Goal: Information Seeking & Learning: Compare options

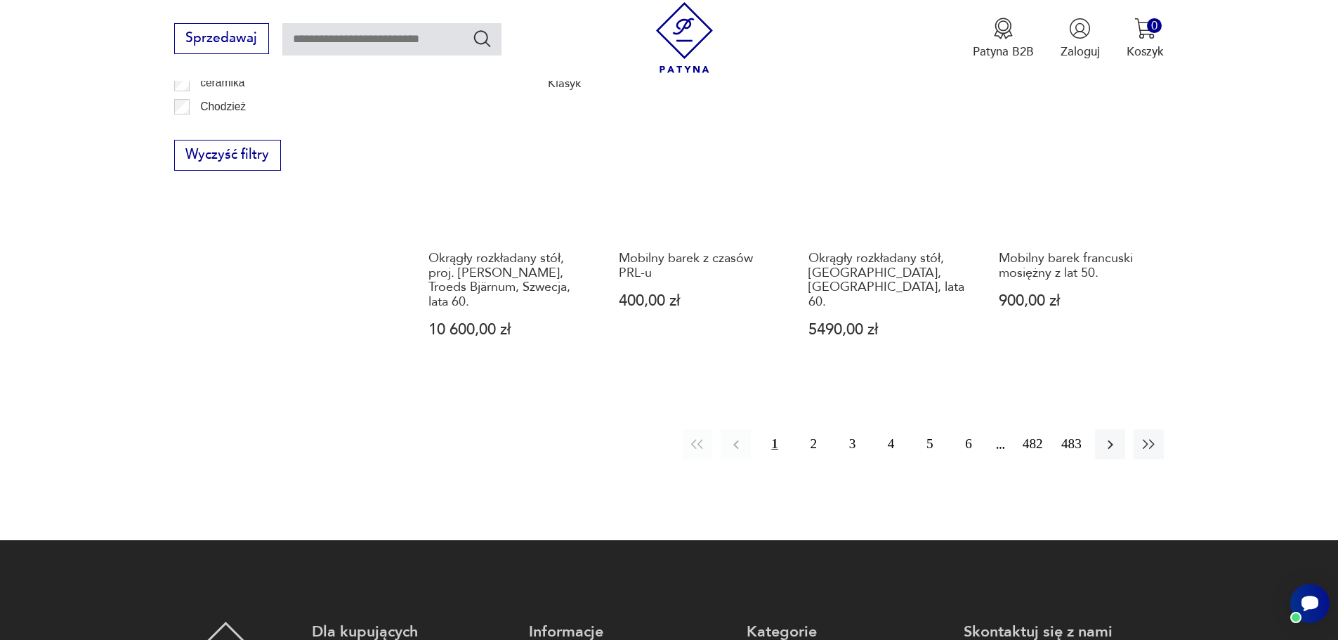
scroll to position [1754, 0]
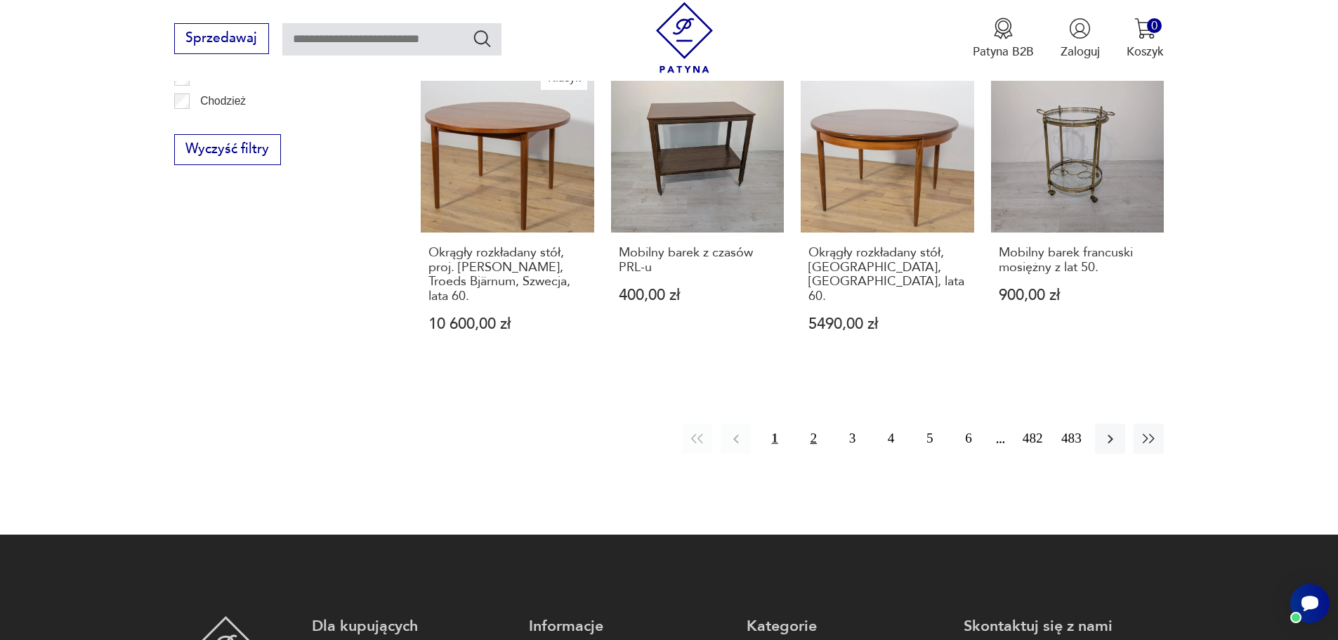
click at [814, 424] on button "2" at bounding box center [814, 439] width 30 height 30
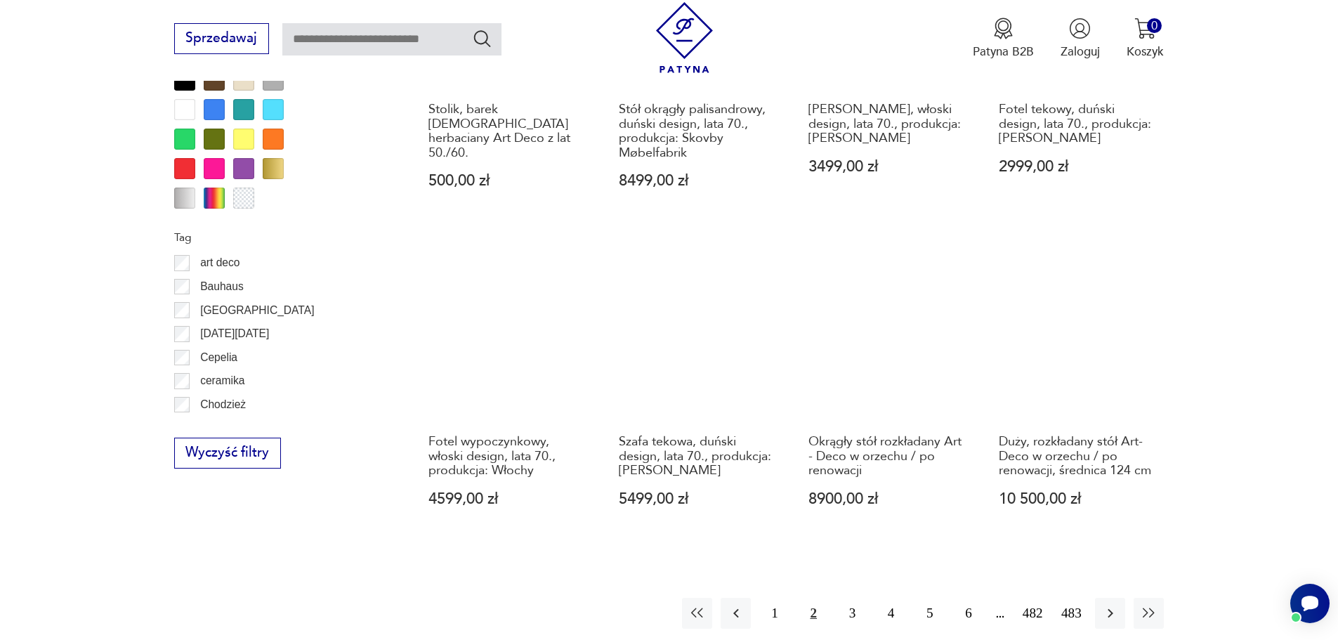
scroll to position [1451, 0]
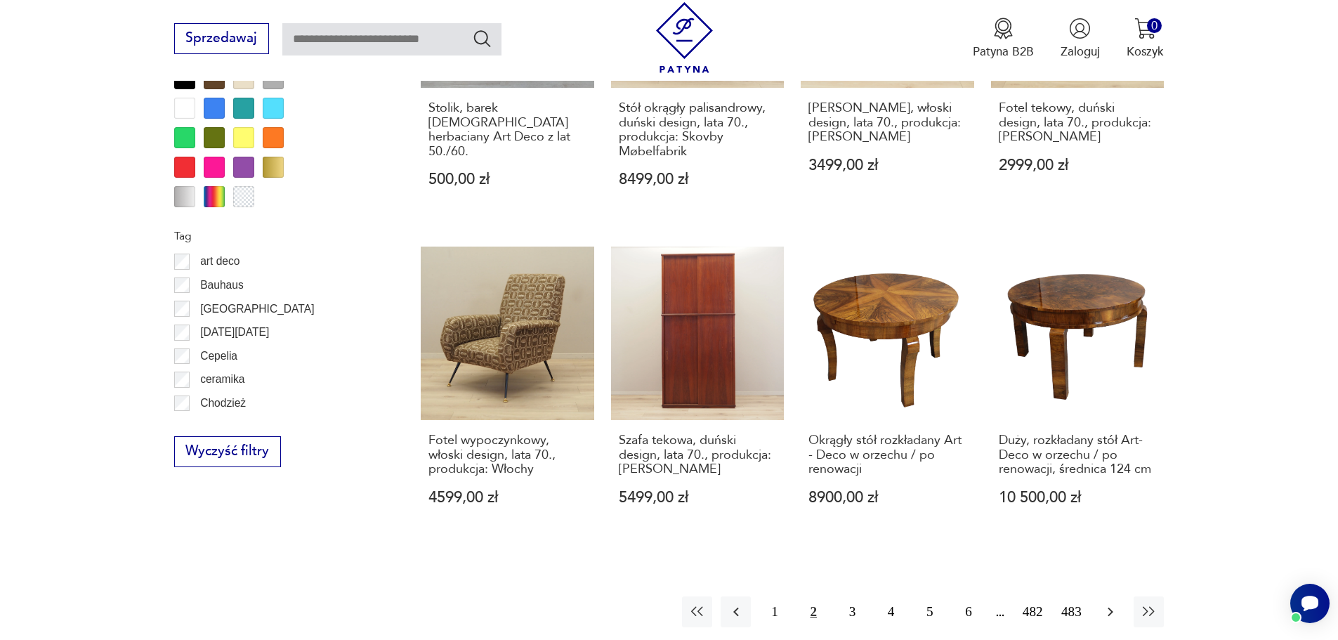
click at [1104, 615] on icon "button" at bounding box center [1110, 611] width 17 height 17
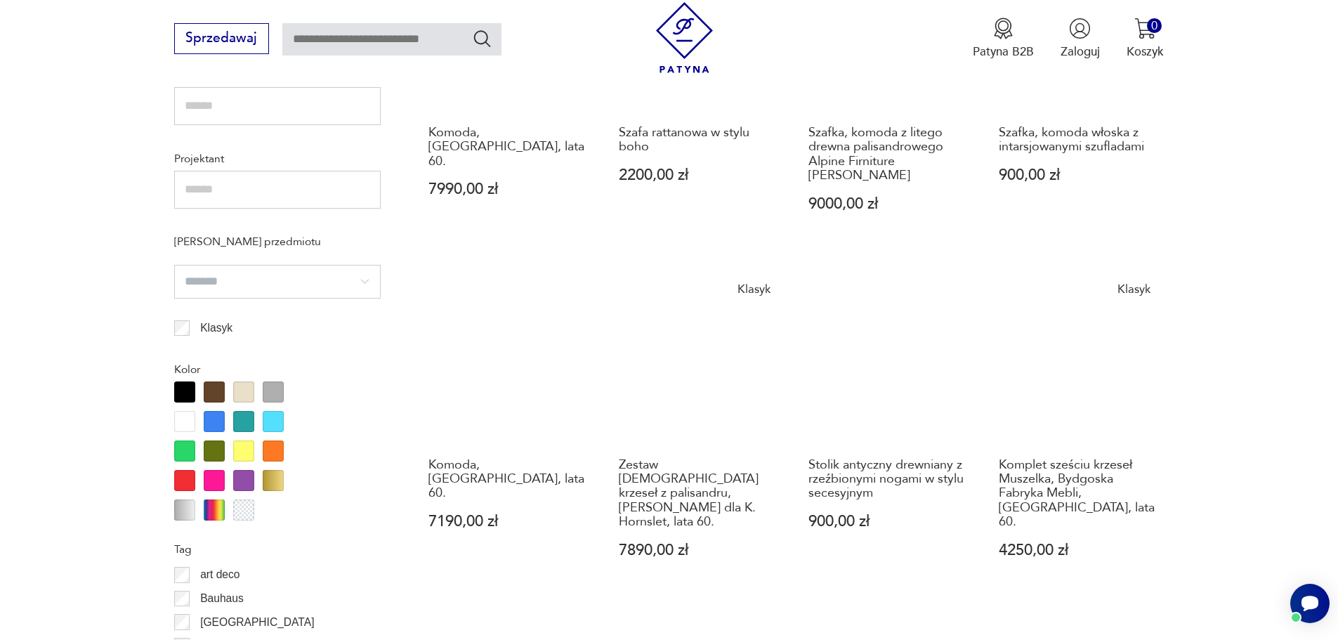
scroll to position [1170, 0]
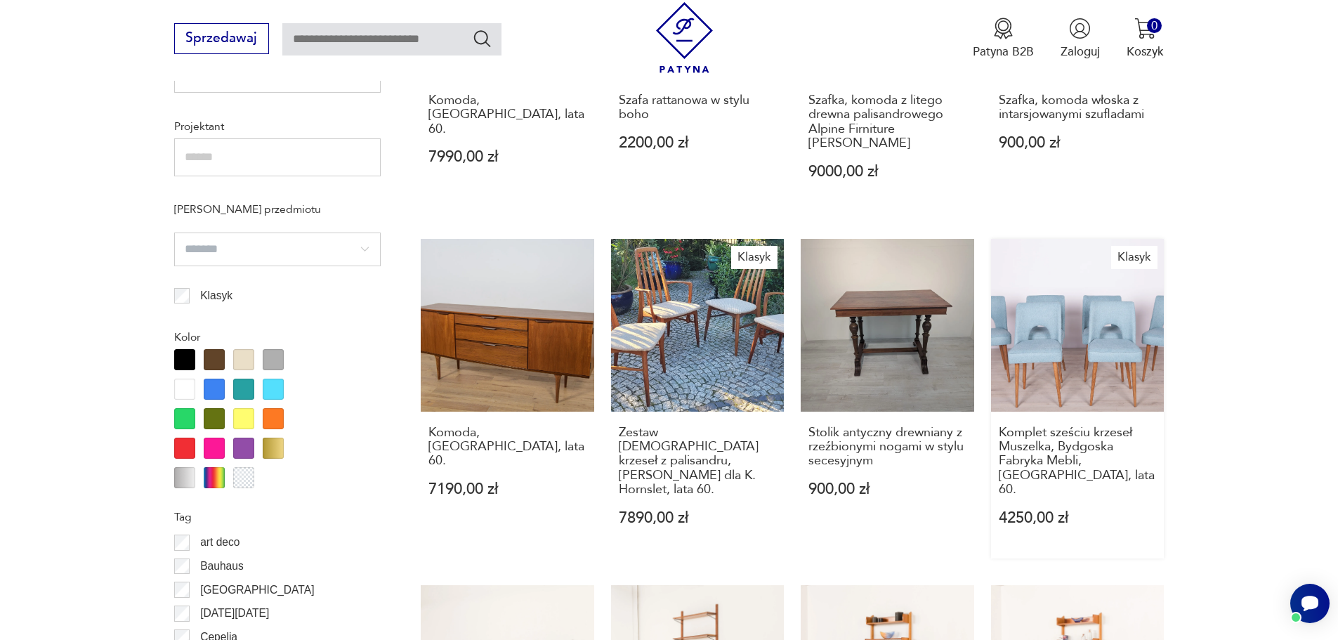
click at [1101, 339] on link "Klasyk Komplet sześciu krzeseł Muszelka, Bydgoska Fabryka Mebli, [GEOGRAPHIC_DA…" at bounding box center [1078, 399] width 174 height 320
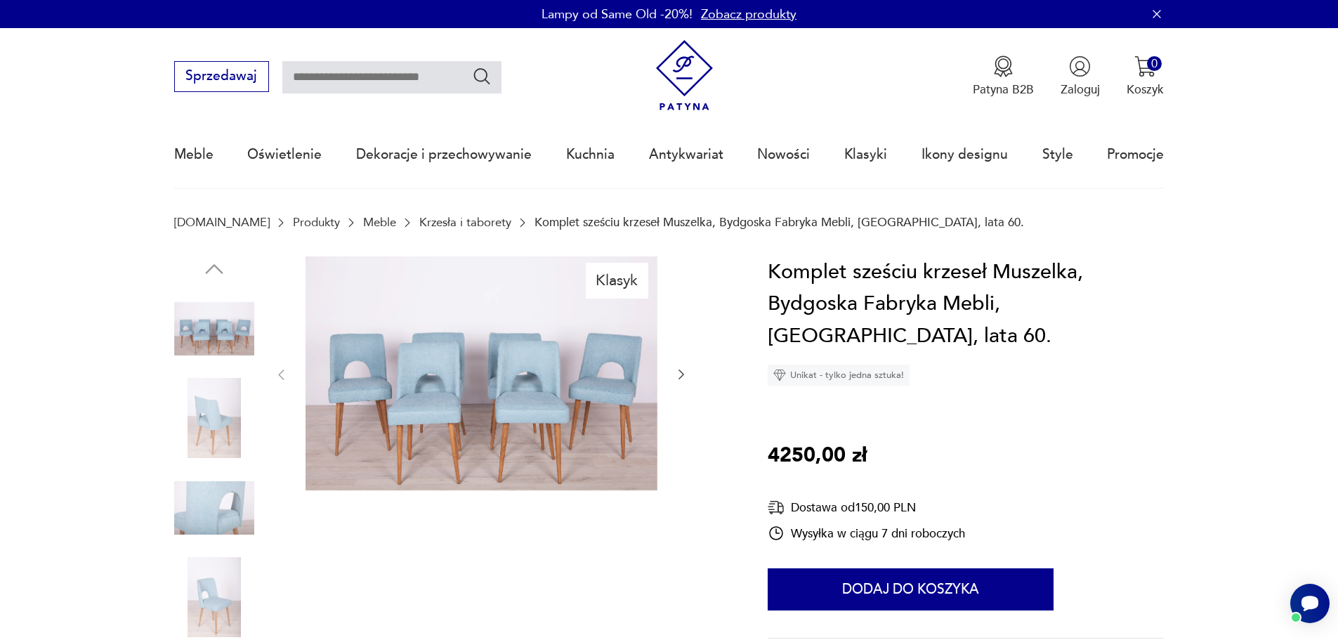
click at [684, 367] on icon "button" at bounding box center [681, 374] width 14 height 14
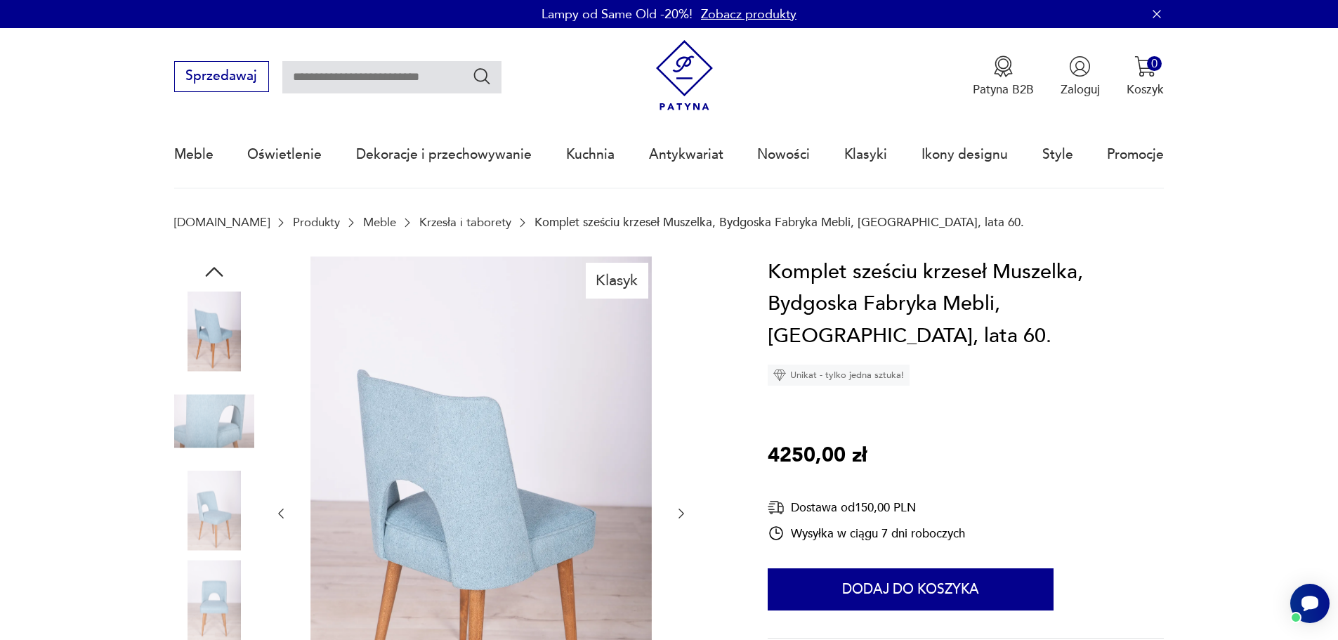
click at [684, 367] on div at bounding box center [481, 513] width 415 height 515
click at [683, 516] on icon "button" at bounding box center [681, 514] width 14 height 14
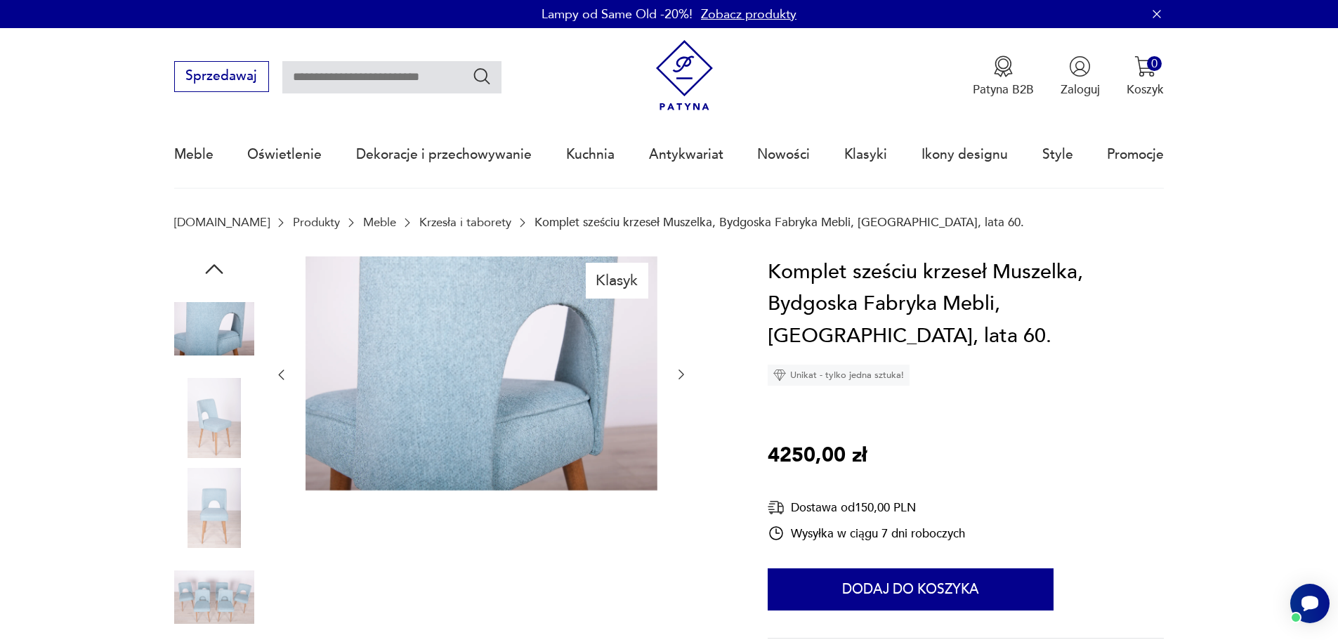
click at [679, 373] on icon "button" at bounding box center [681, 374] width 14 height 14
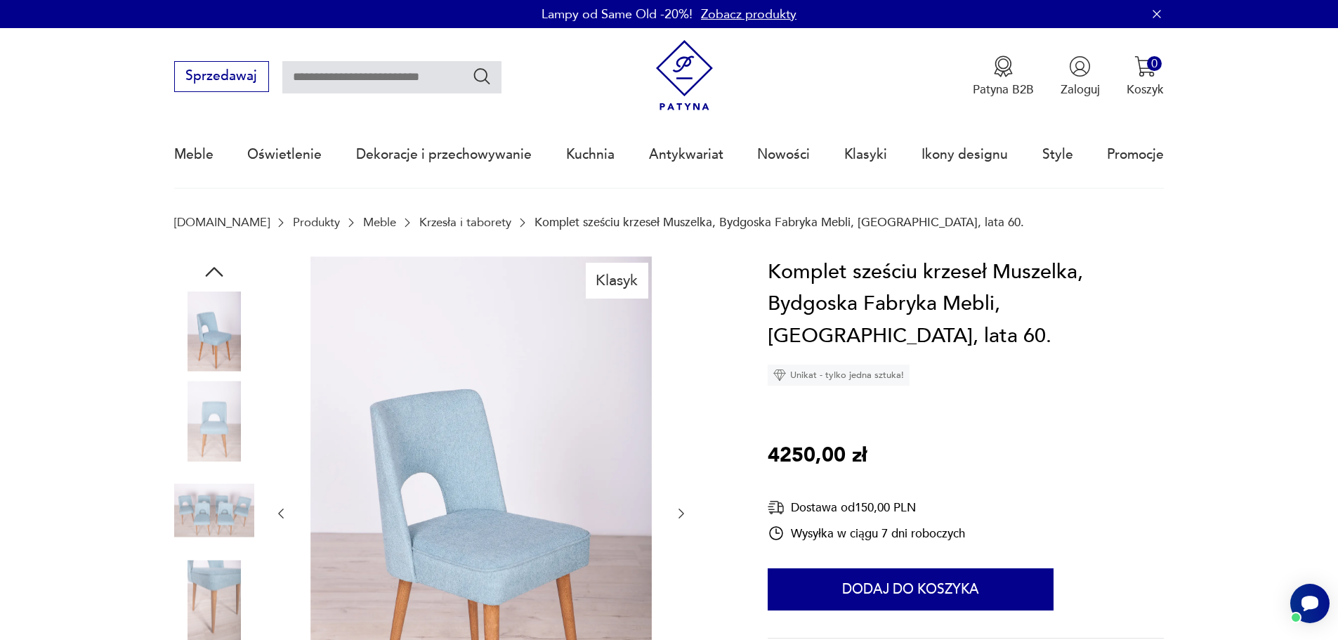
click at [679, 511] on icon "button" at bounding box center [681, 514] width 14 height 14
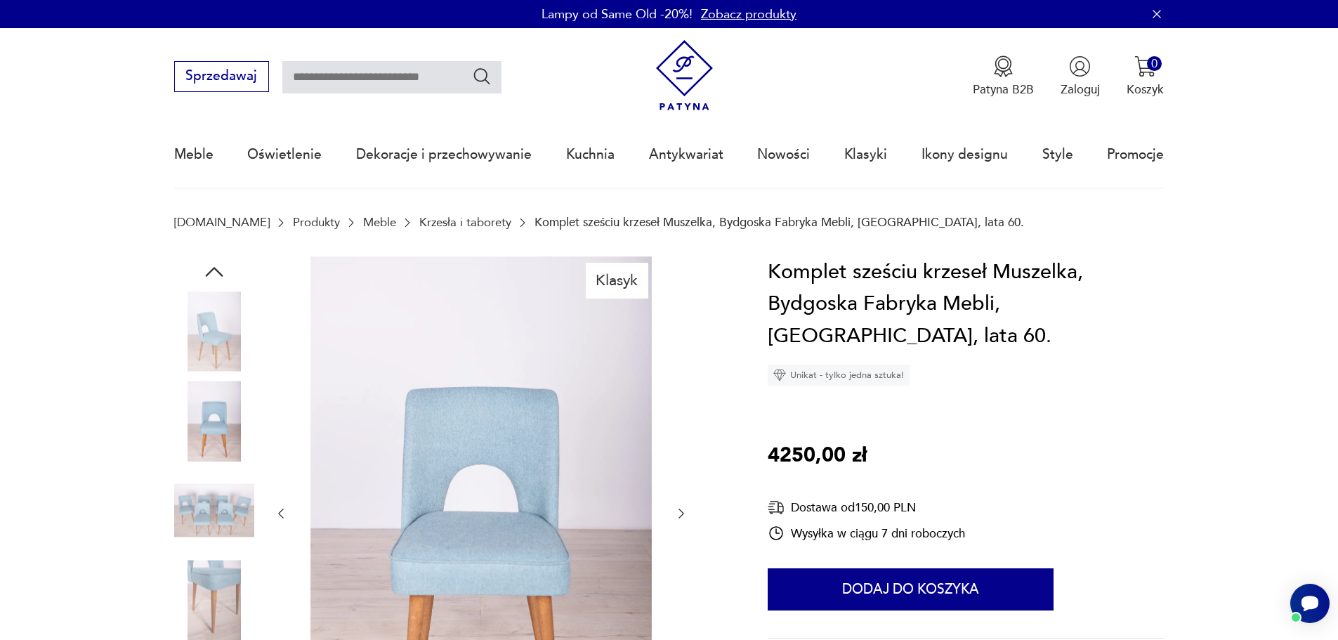
click at [679, 511] on icon "button" at bounding box center [681, 514] width 14 height 14
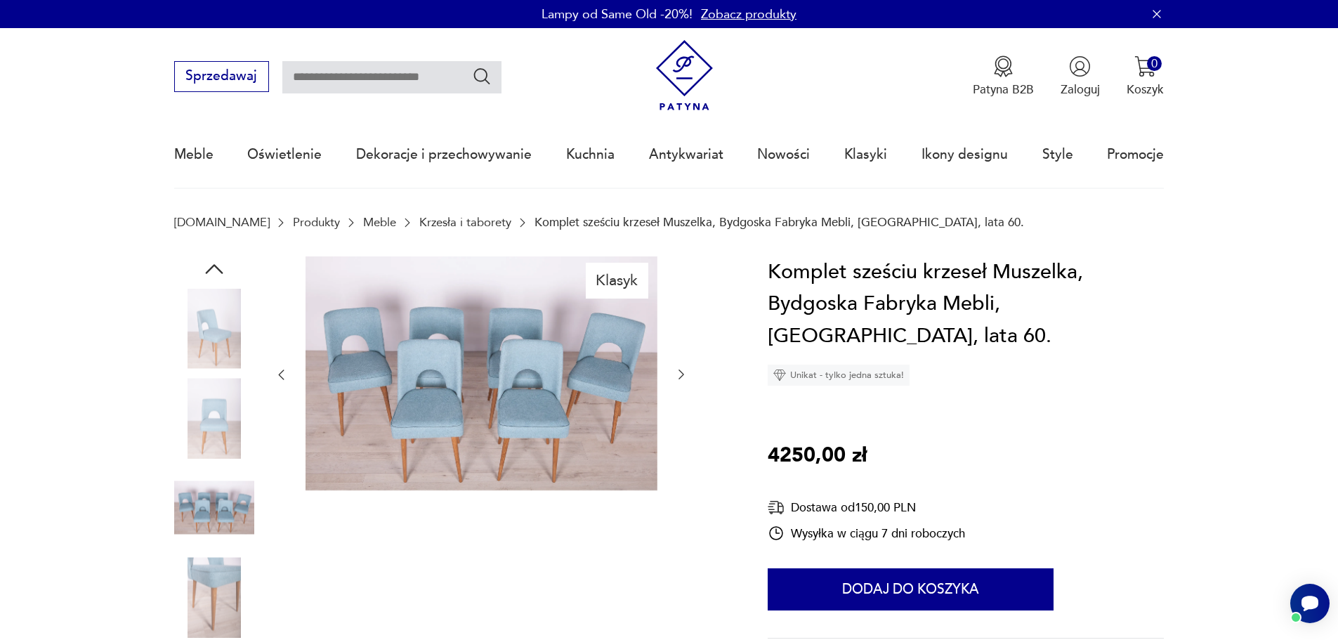
click at [598, 417] on img at bounding box center [482, 373] width 352 height 235
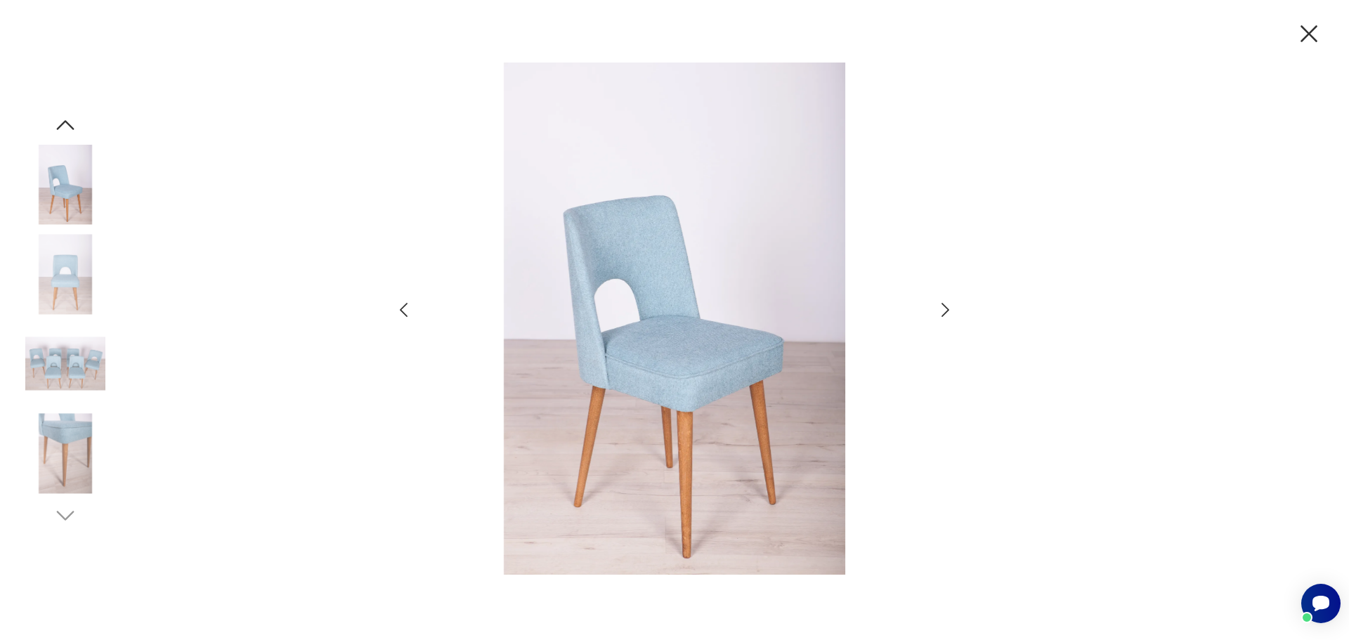
click at [944, 314] on icon "button" at bounding box center [945, 310] width 8 height 14
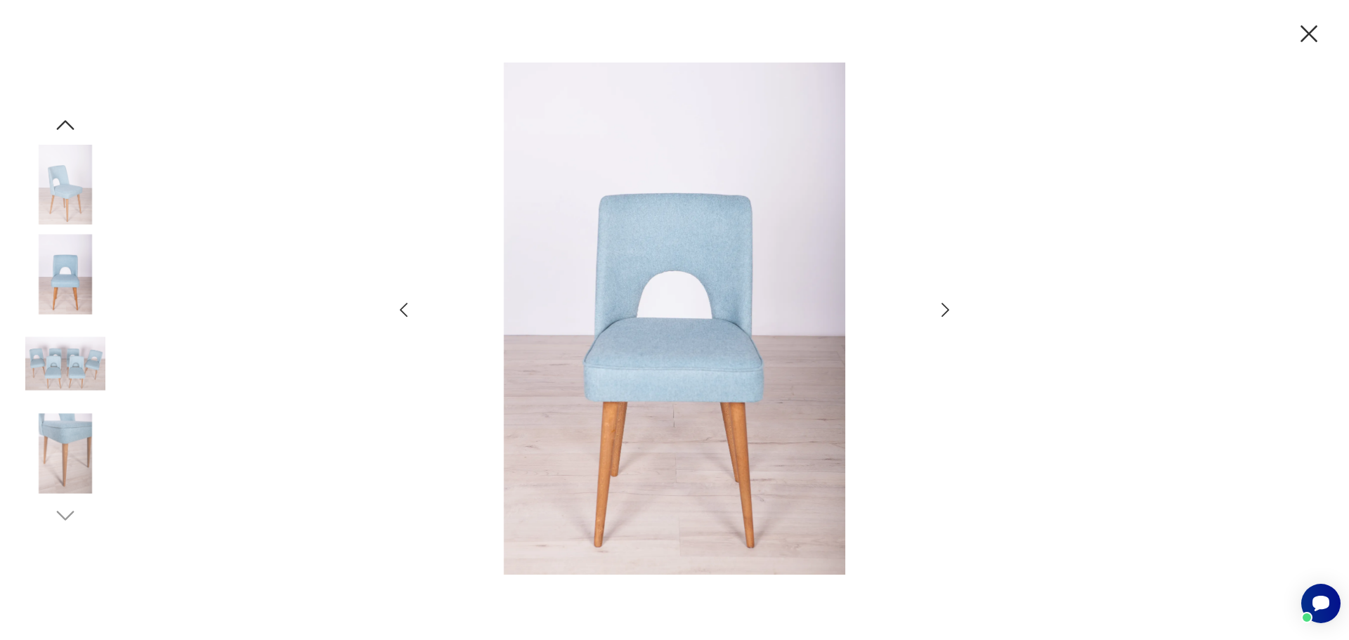
click at [944, 314] on icon "button" at bounding box center [945, 310] width 8 height 14
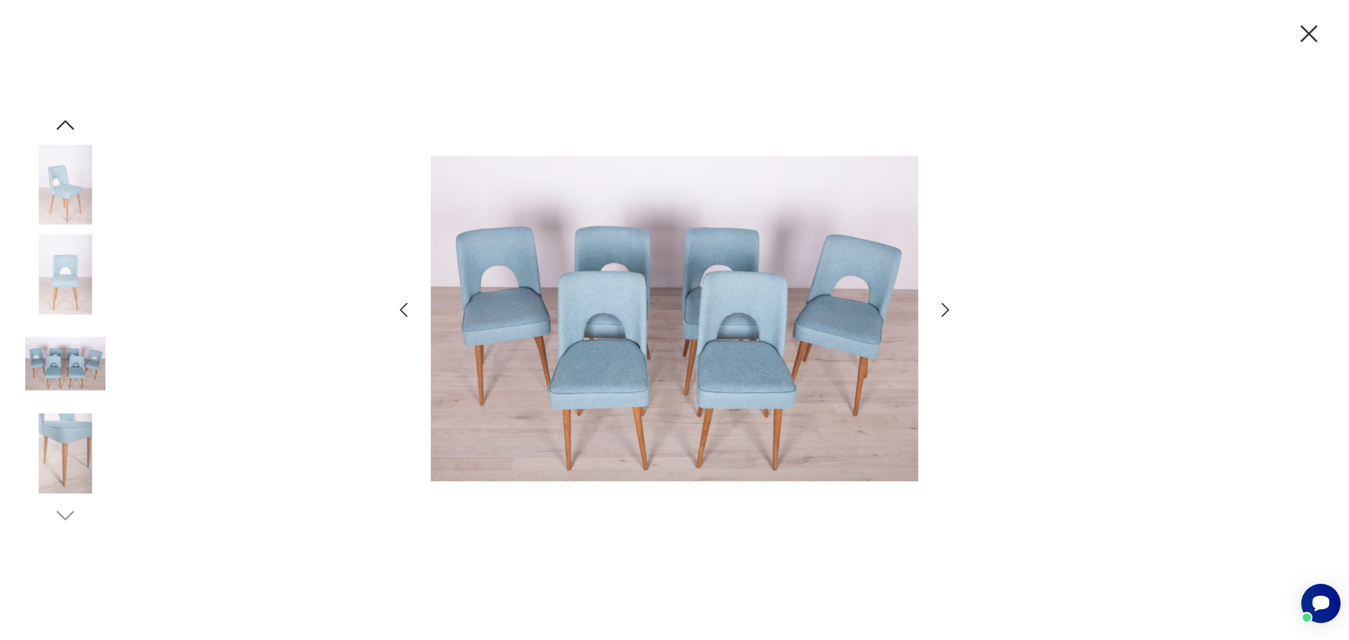
click at [944, 314] on icon "button" at bounding box center [945, 310] width 8 height 14
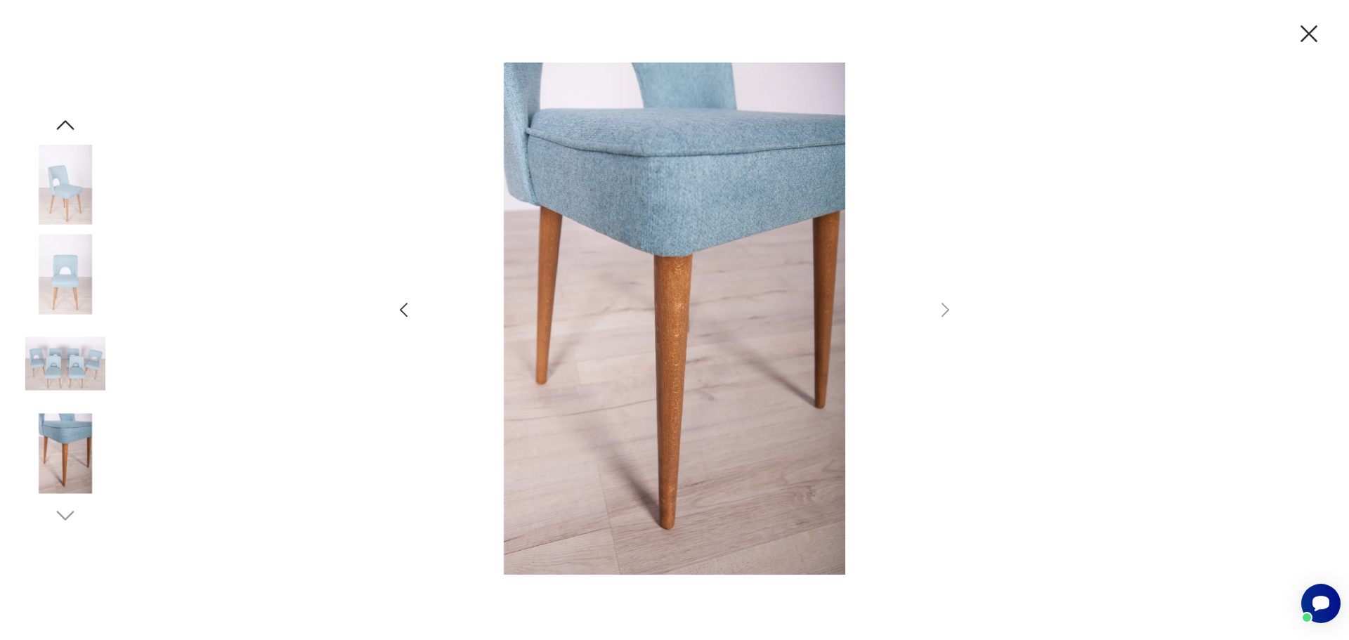
click at [398, 318] on icon "button" at bounding box center [403, 310] width 20 height 20
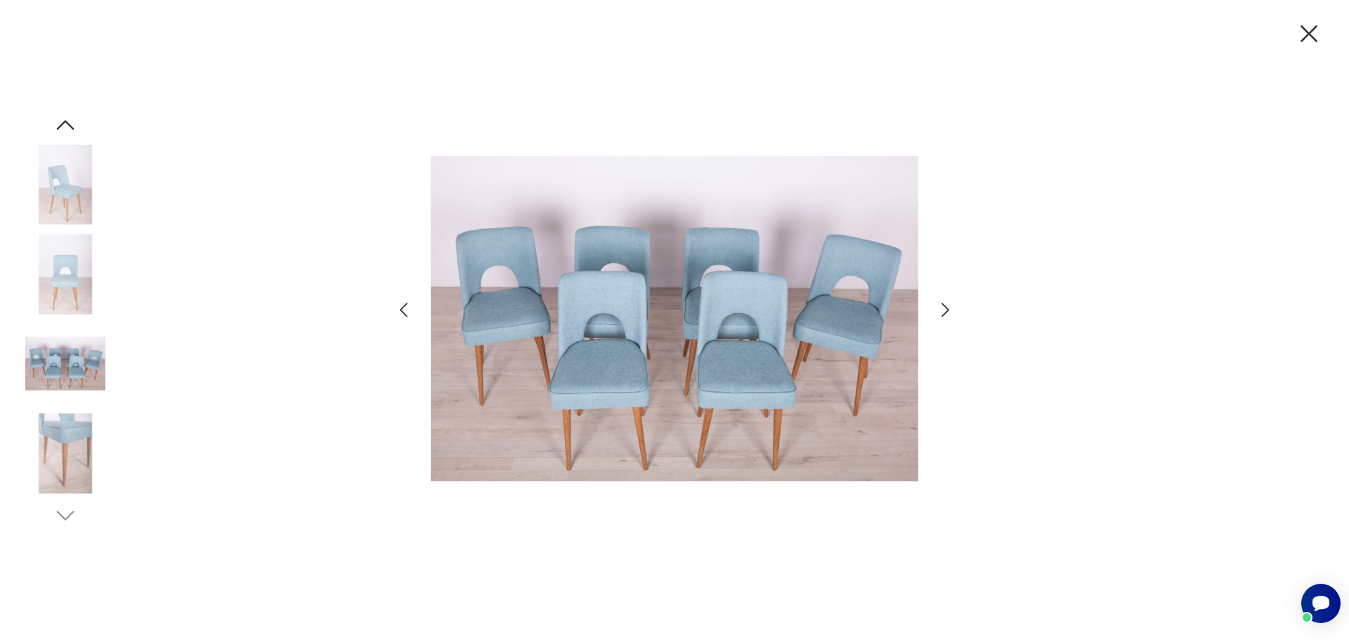
click at [398, 314] on icon "button" at bounding box center [403, 310] width 20 height 20
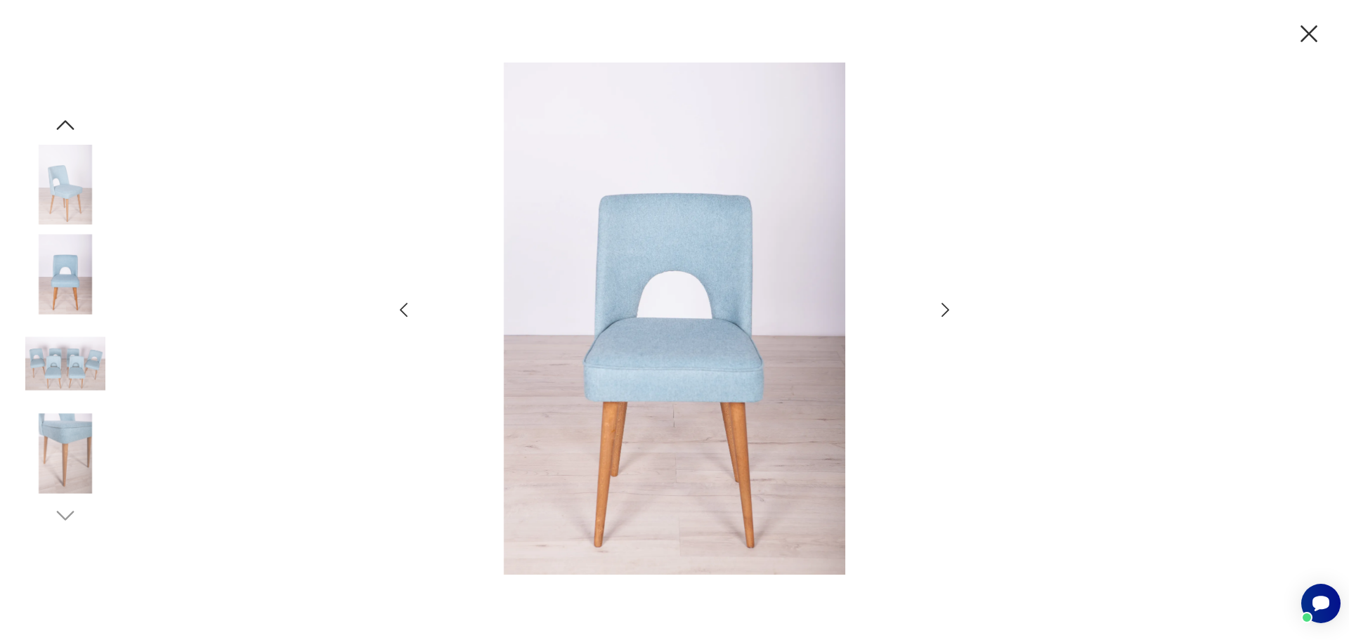
click at [398, 314] on icon "button" at bounding box center [403, 310] width 20 height 20
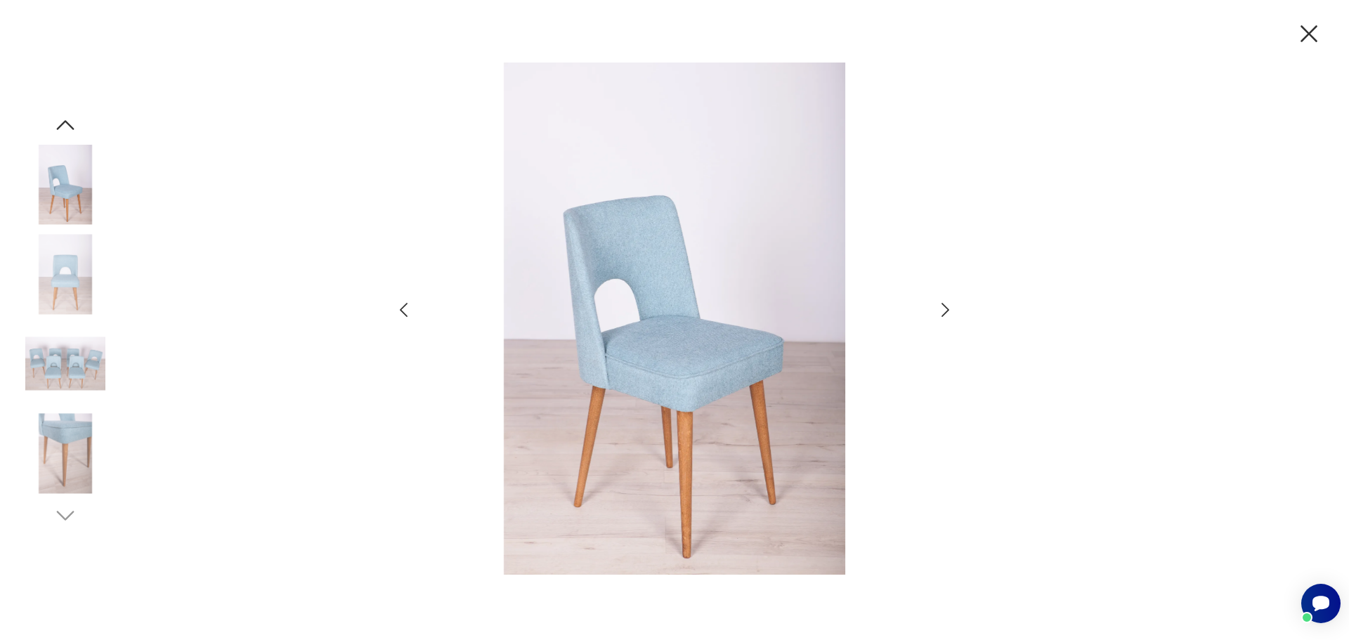
click at [398, 314] on icon "button" at bounding box center [403, 310] width 20 height 20
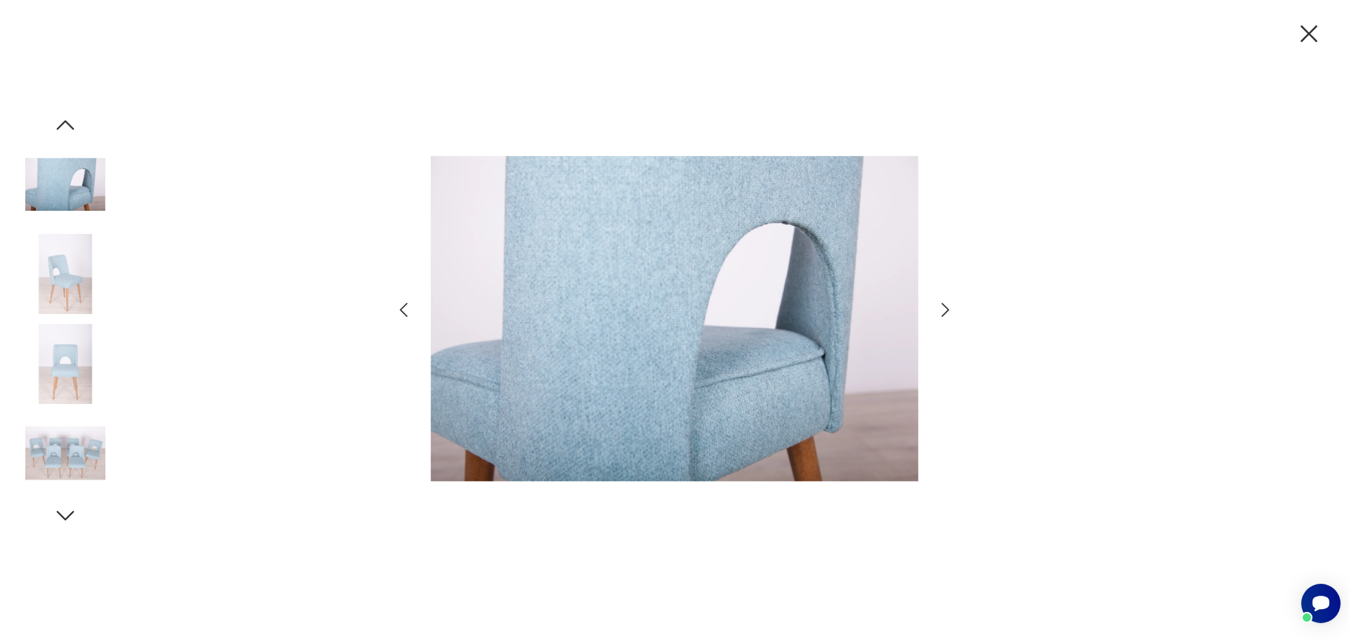
click at [398, 314] on icon "button" at bounding box center [403, 310] width 20 height 20
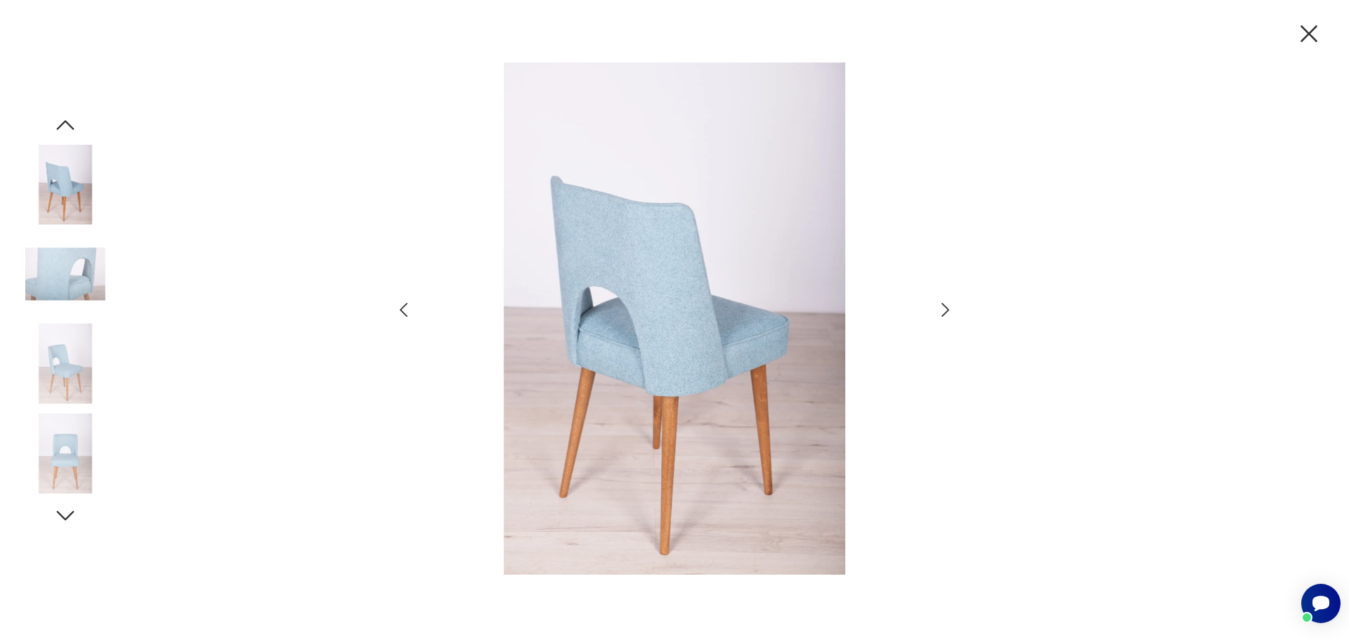
click at [1302, 37] on icon "button" at bounding box center [1309, 34] width 30 height 30
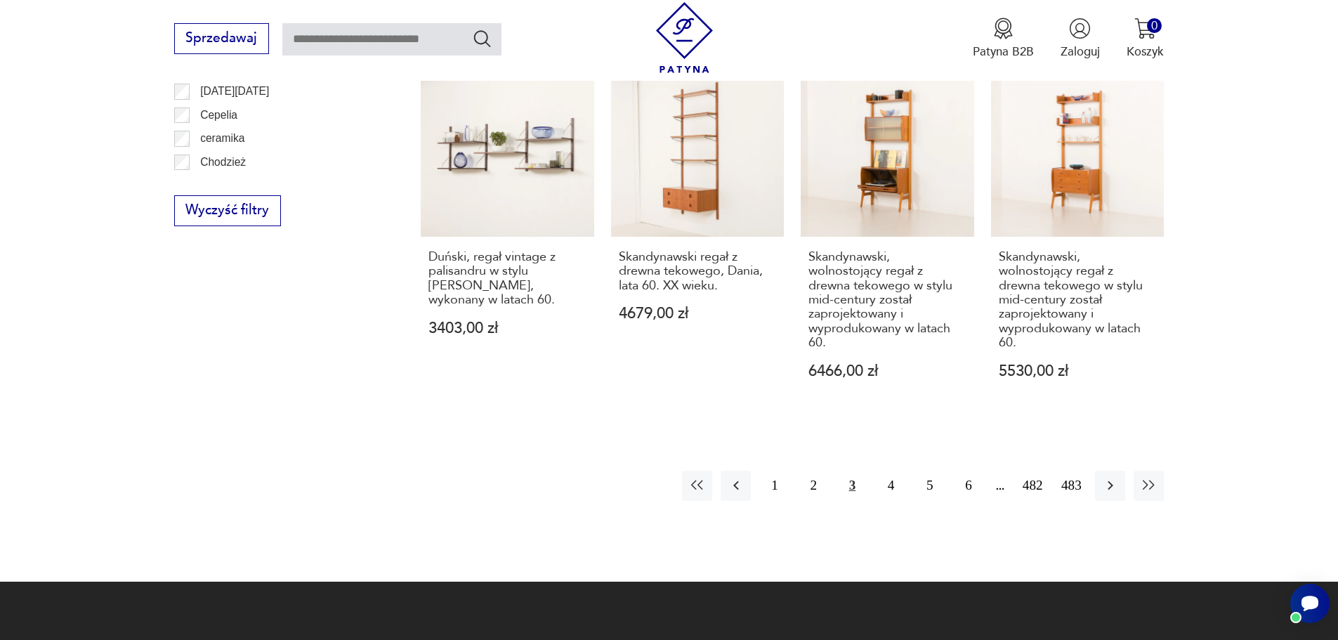
scroll to position [1817, 0]
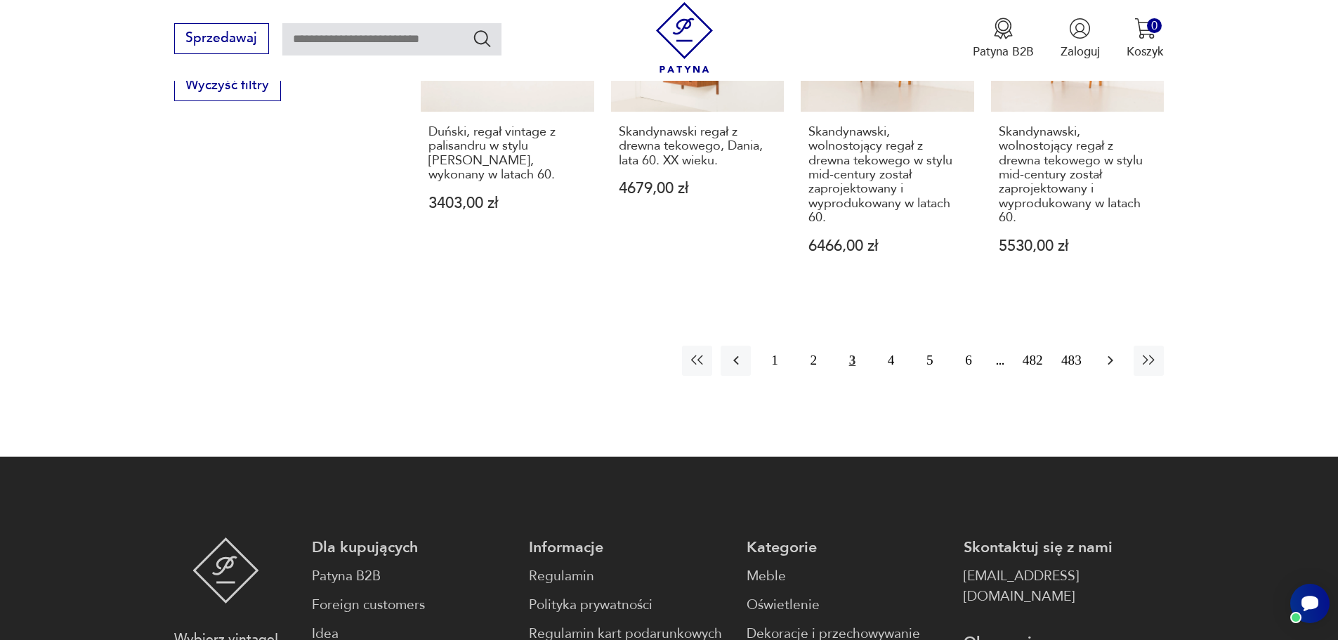
click at [1111, 356] on icon "button" at bounding box center [1111, 360] width 6 height 9
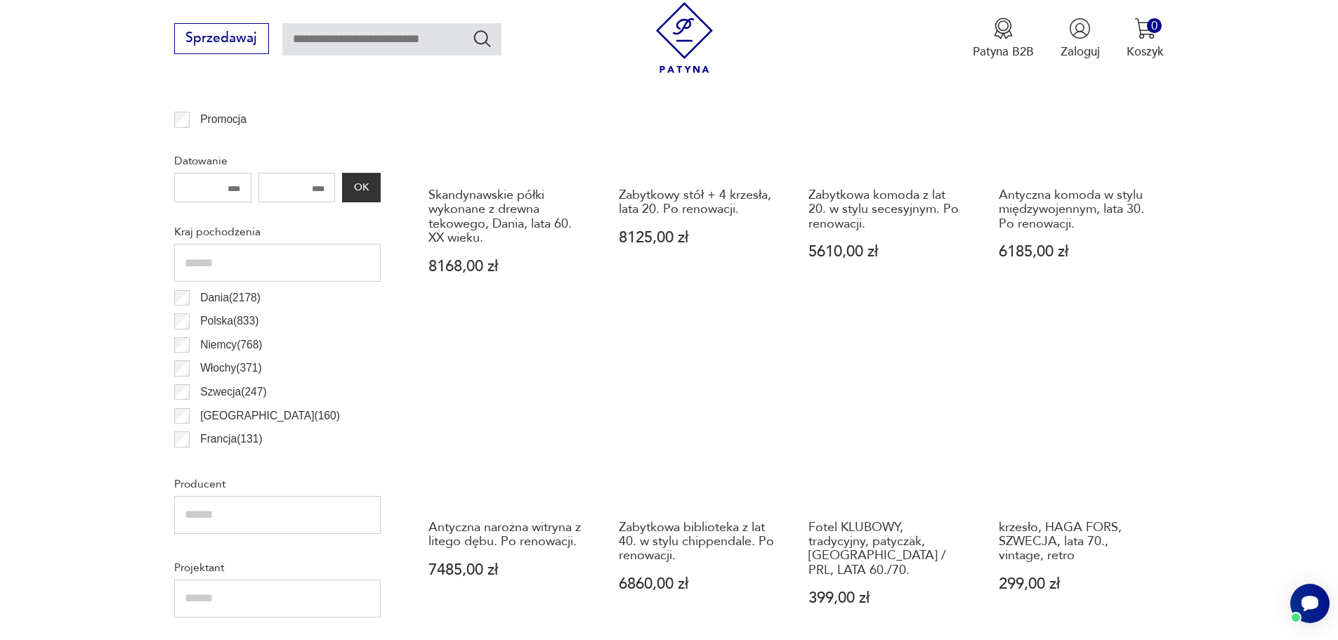
scroll to position [749, 0]
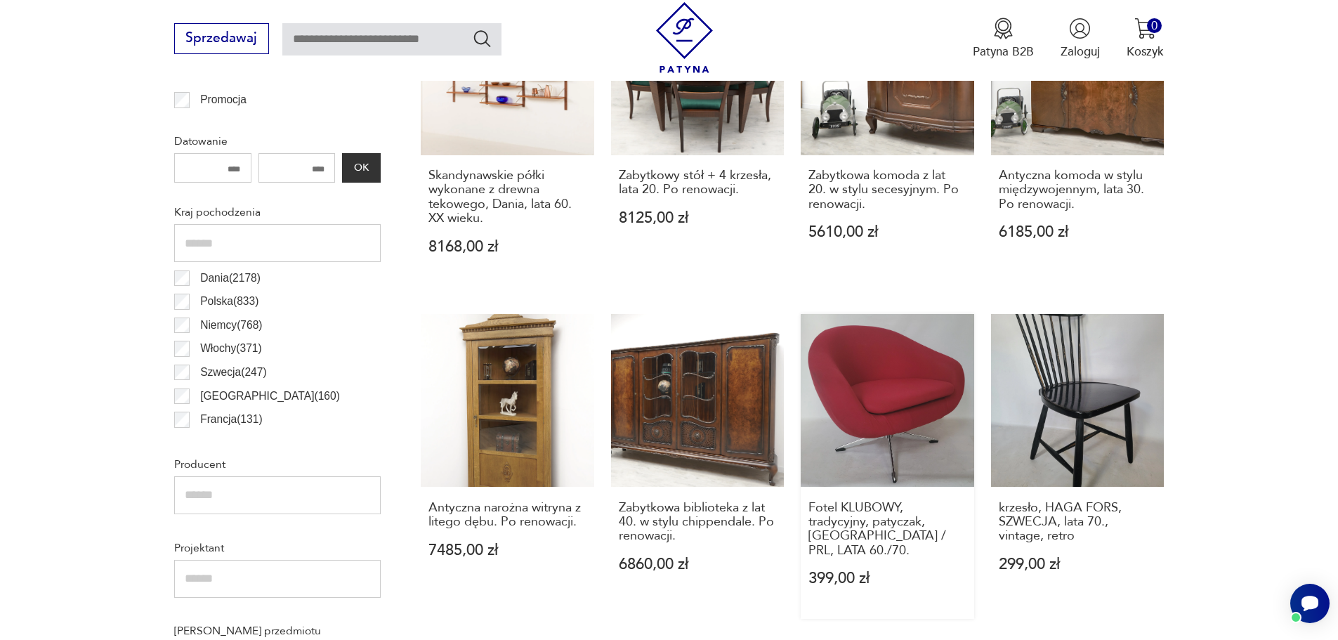
click at [875, 424] on link "Fotel KLUBOWY, tradycyjny, patyczak, [GEOGRAPHIC_DATA] / PRL, LATA 60./70. 399,…" at bounding box center [888, 466] width 174 height 305
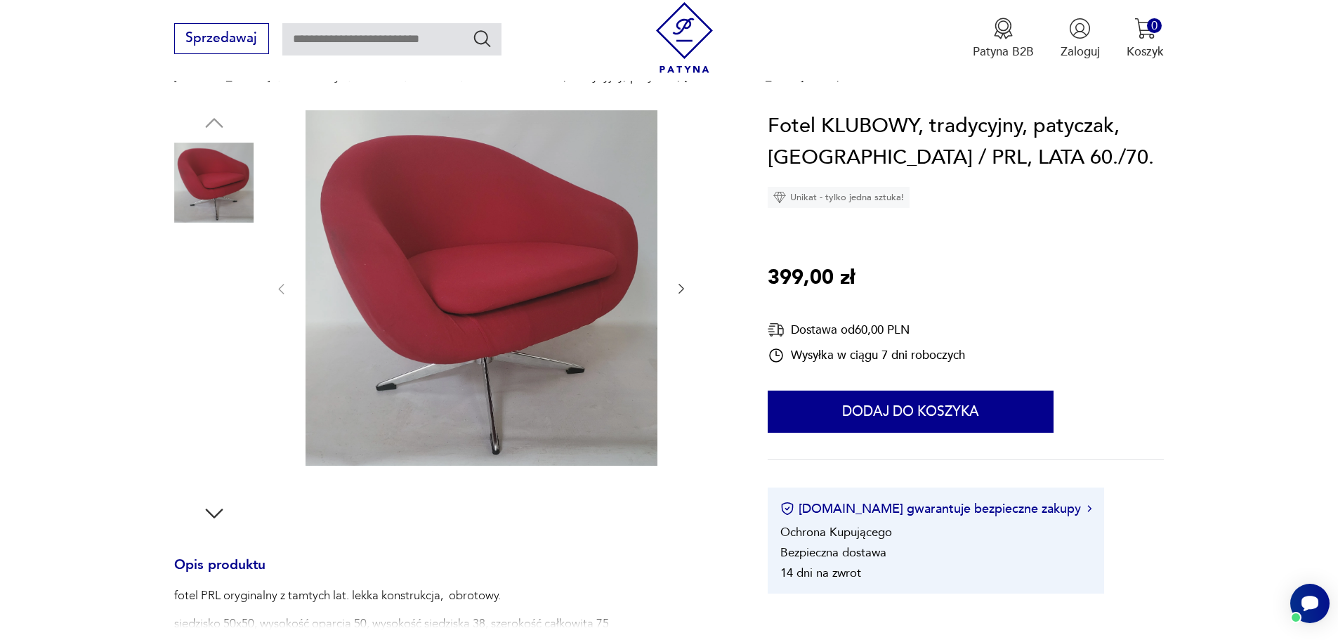
scroll to position [281, 0]
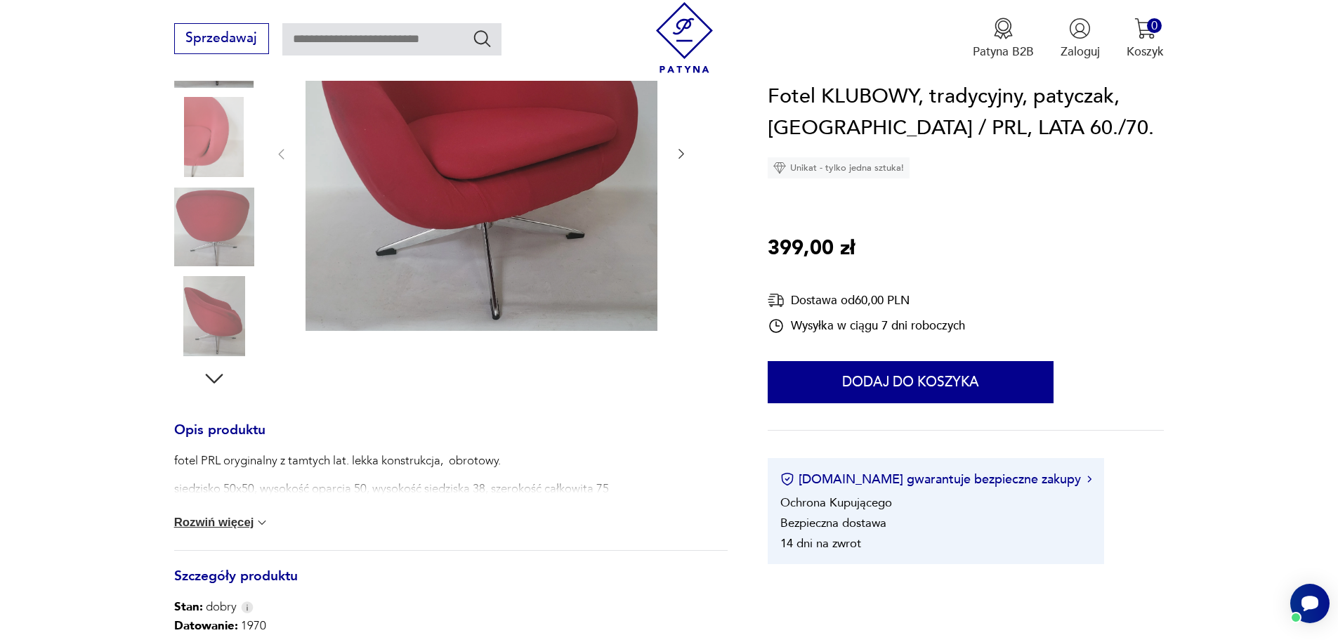
click at [213, 521] on button "Rozwiń więcej" at bounding box center [222, 523] width 96 height 14
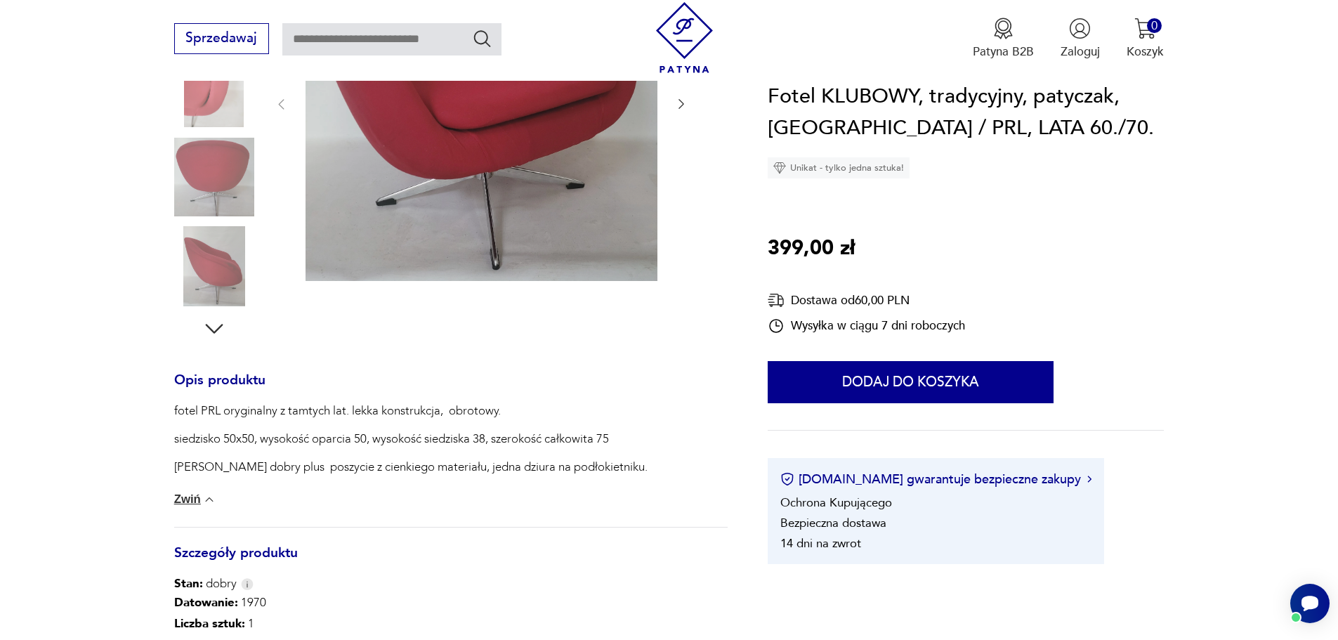
scroll to position [562, 0]
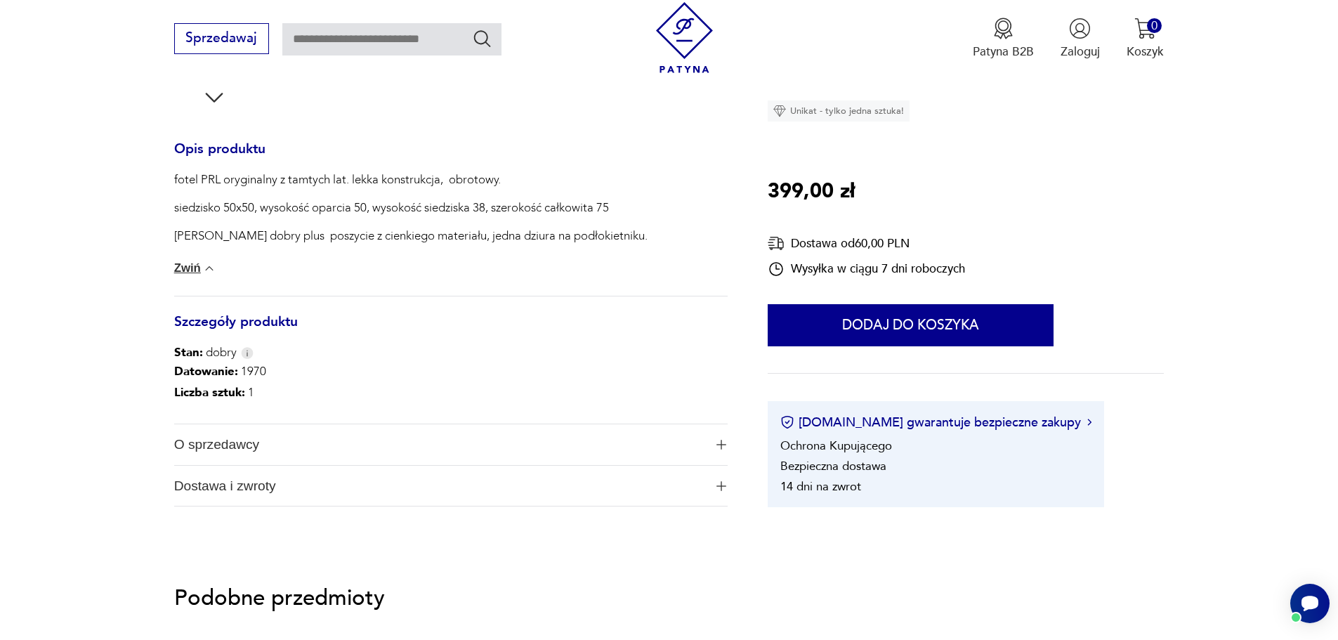
click at [722, 443] on img "button" at bounding box center [722, 445] width 10 height 10
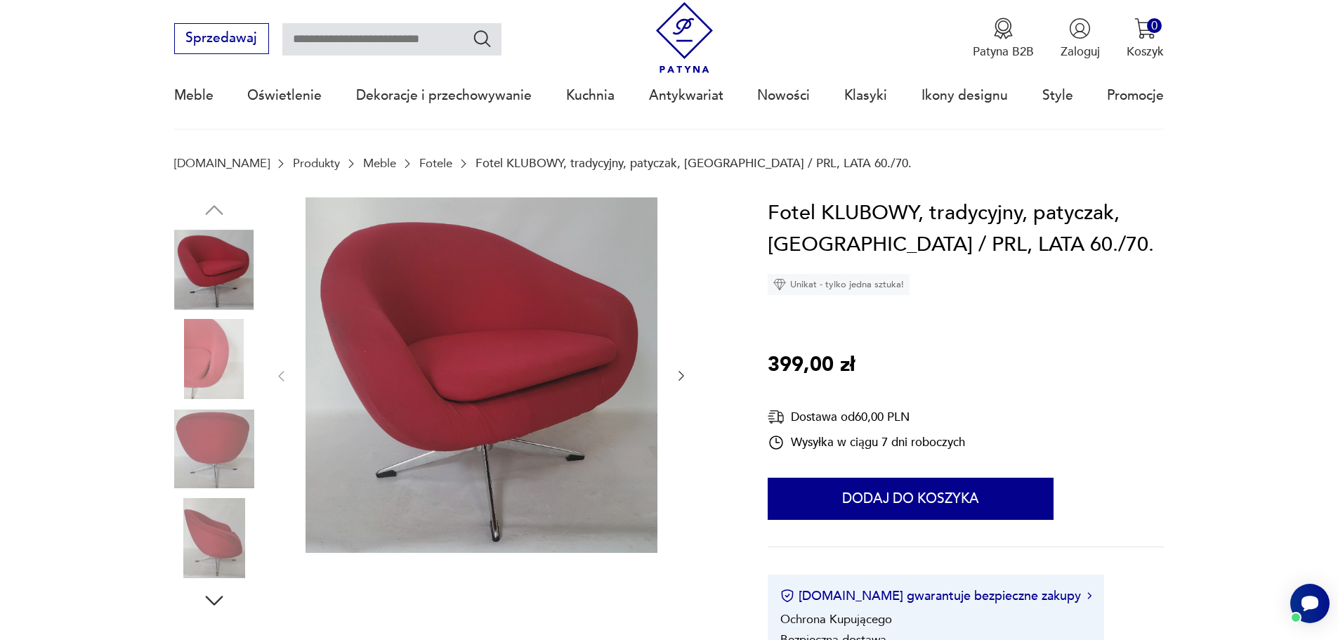
scroll to position [0, 0]
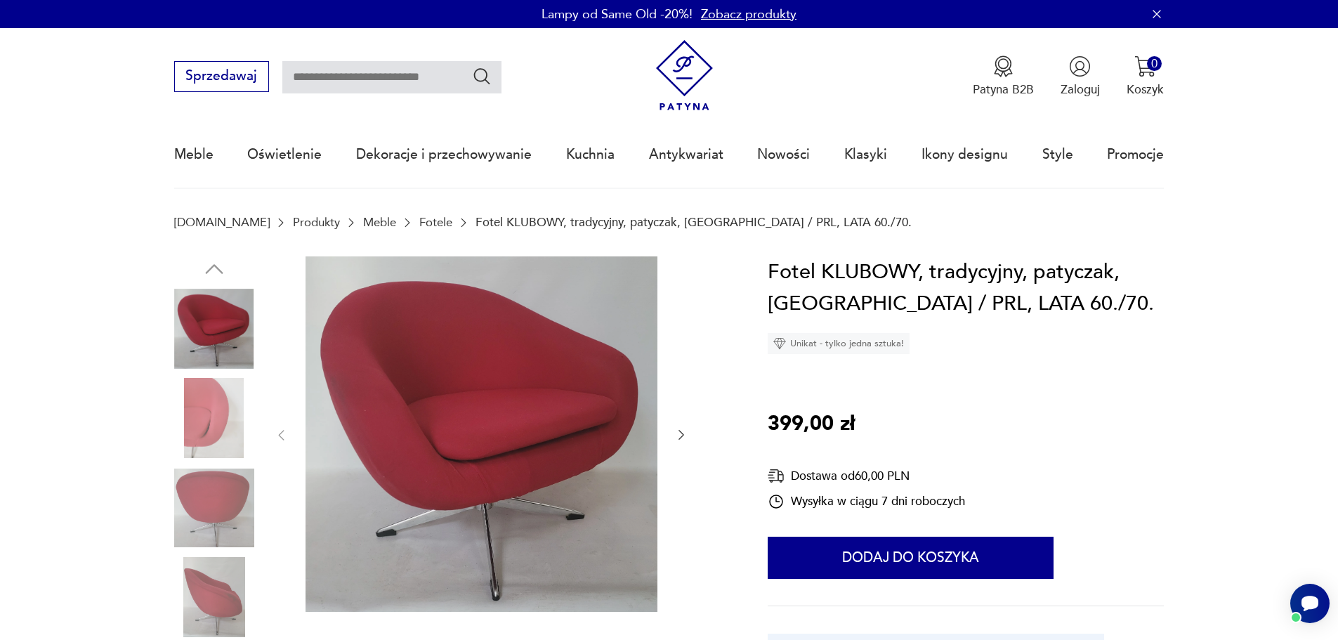
click at [688, 434] on icon "button" at bounding box center [681, 435] width 14 height 14
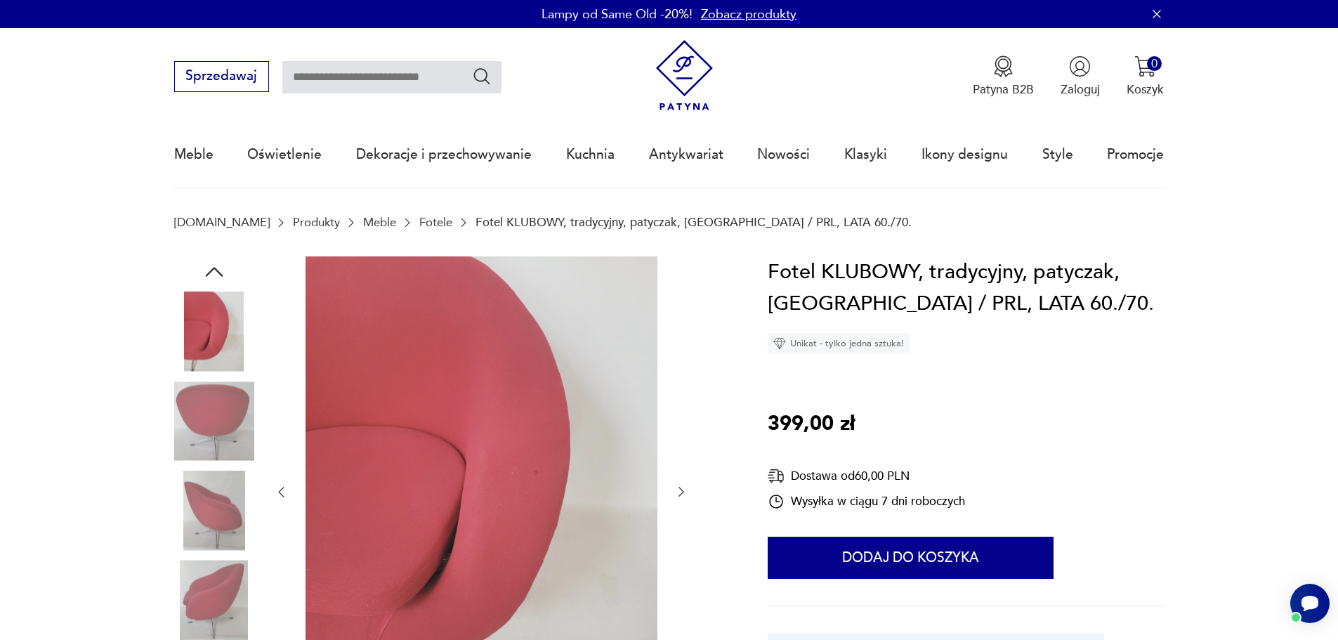
click at [568, 467] on img at bounding box center [482, 490] width 352 height 469
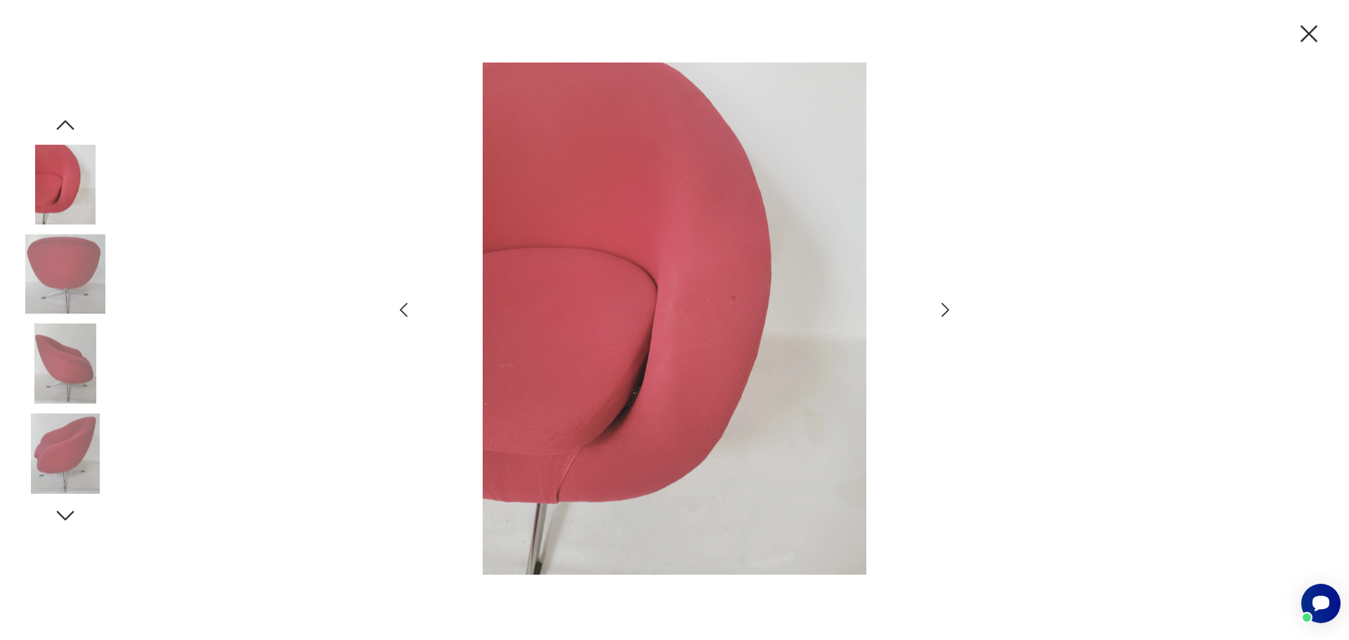
click at [944, 305] on icon "button" at bounding box center [945, 310] width 8 height 14
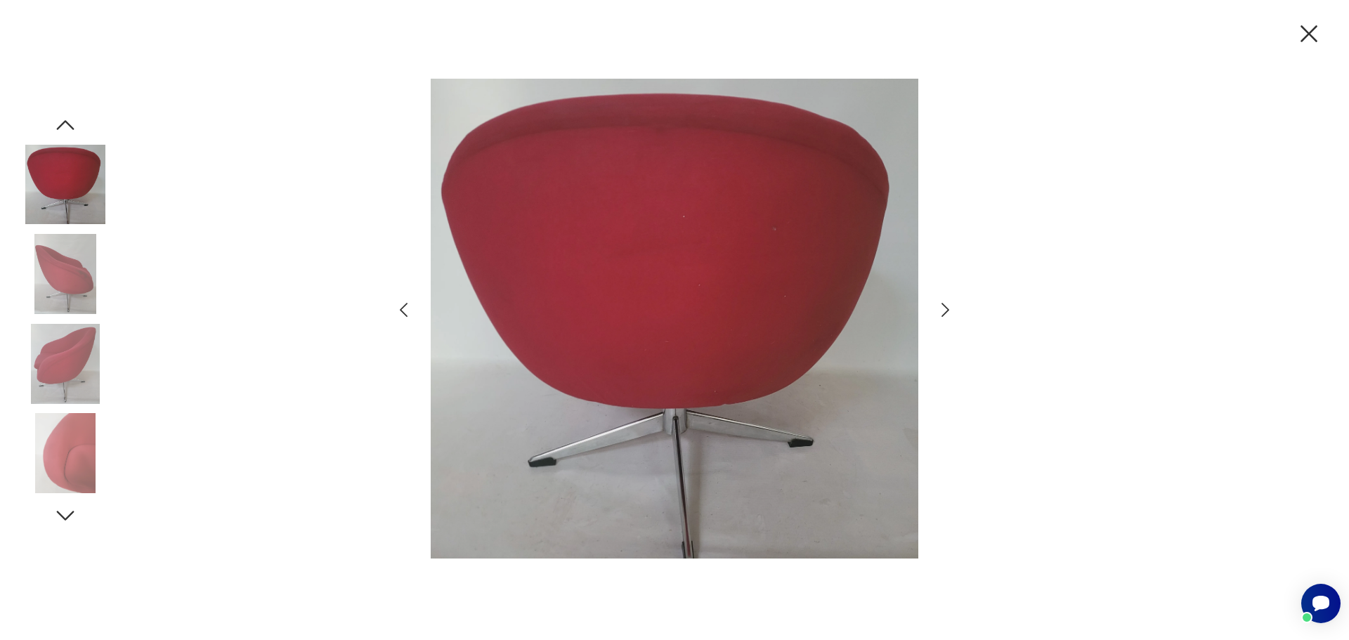
click at [944, 305] on icon "button" at bounding box center [945, 310] width 8 height 14
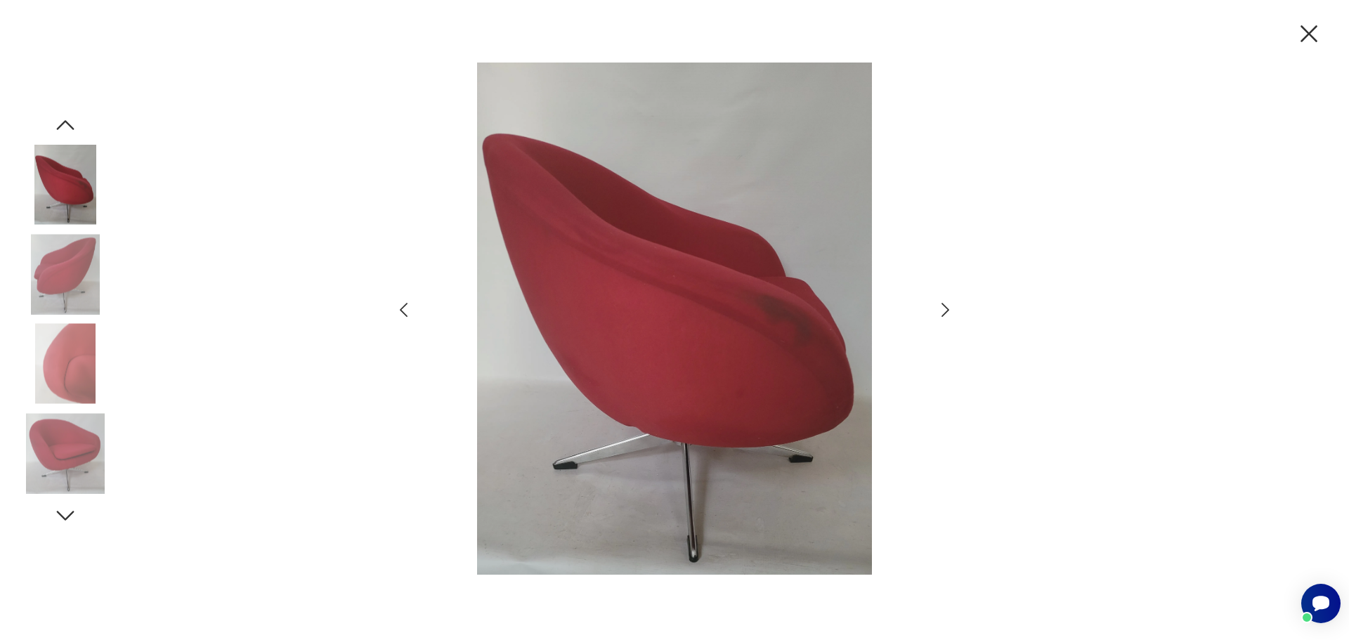
click at [944, 305] on icon "button" at bounding box center [945, 310] width 8 height 14
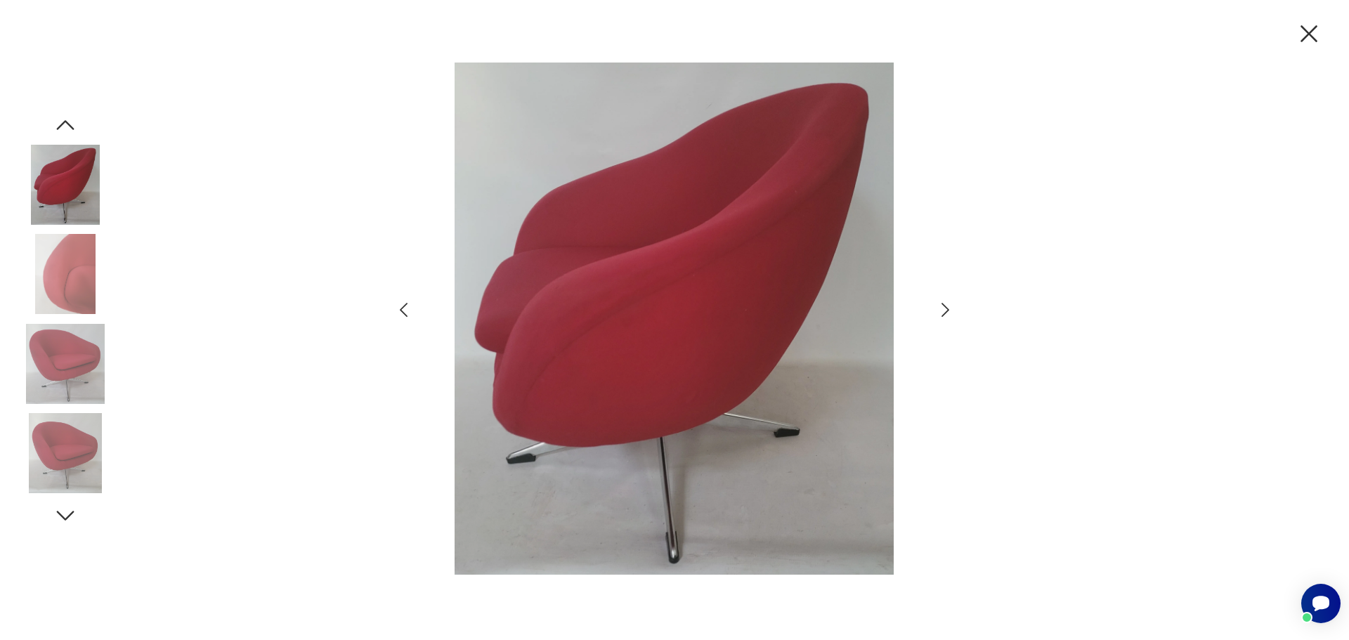
click at [944, 305] on icon "button" at bounding box center [945, 310] width 8 height 14
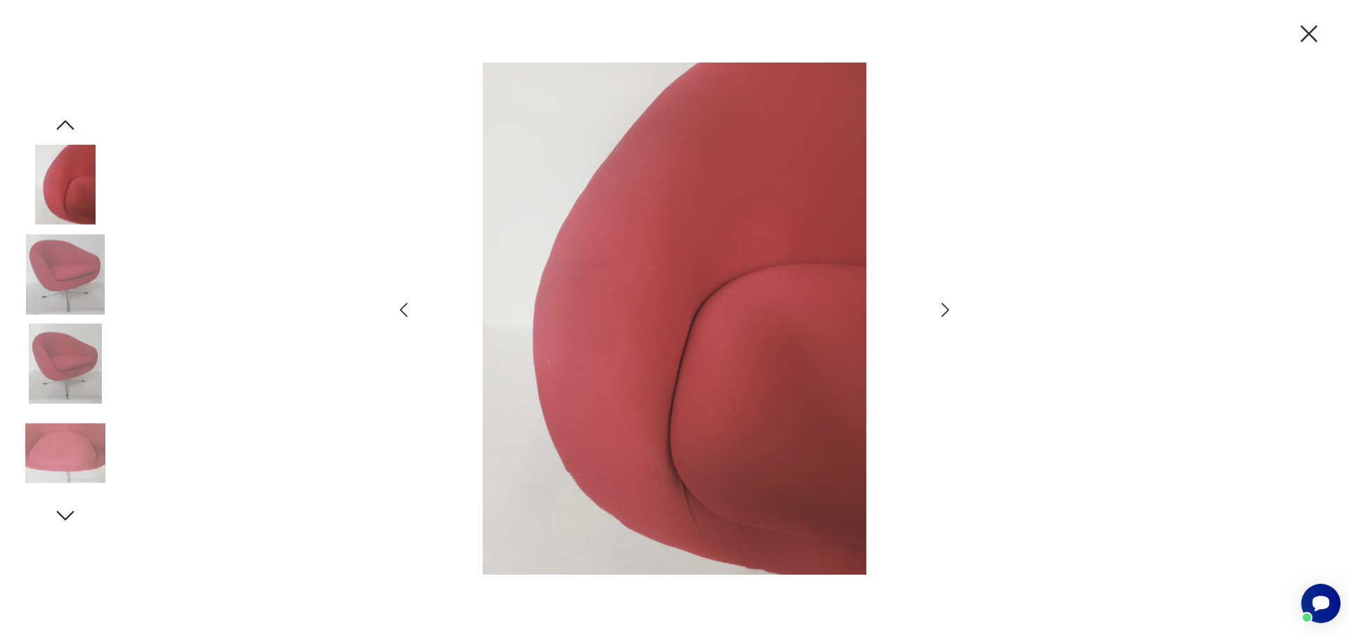
click at [944, 305] on icon "button" at bounding box center [945, 310] width 8 height 14
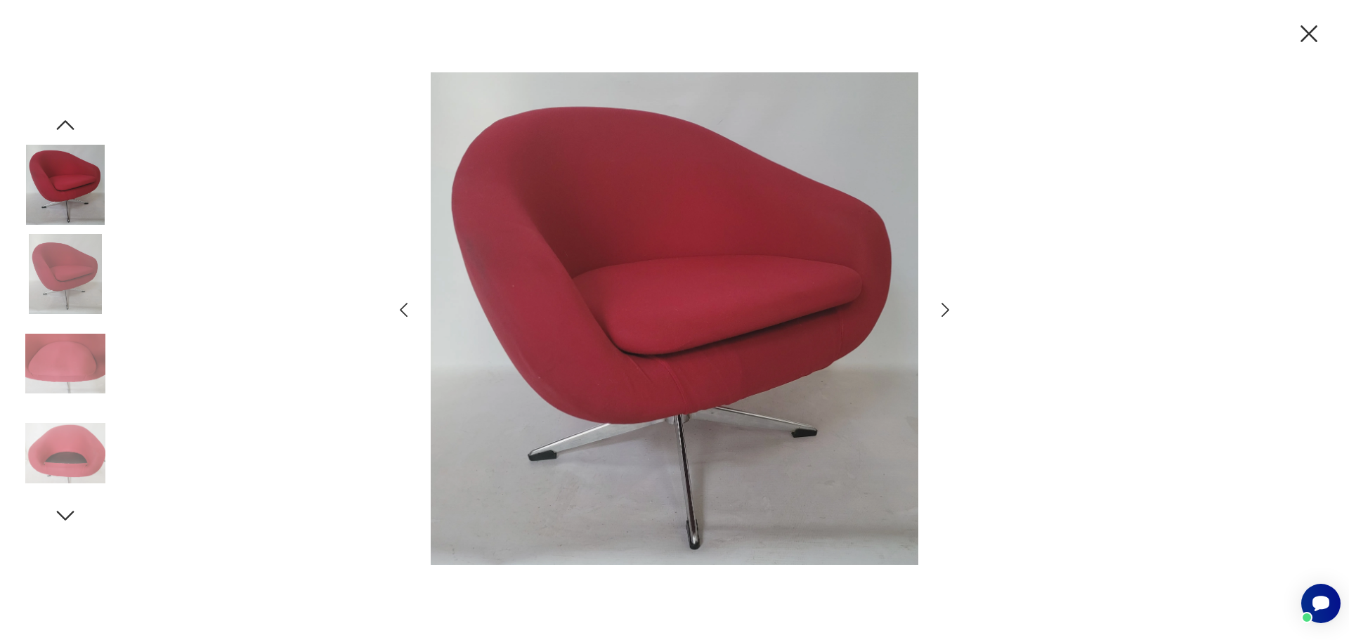
click at [1307, 27] on icon "button" at bounding box center [1309, 34] width 30 height 30
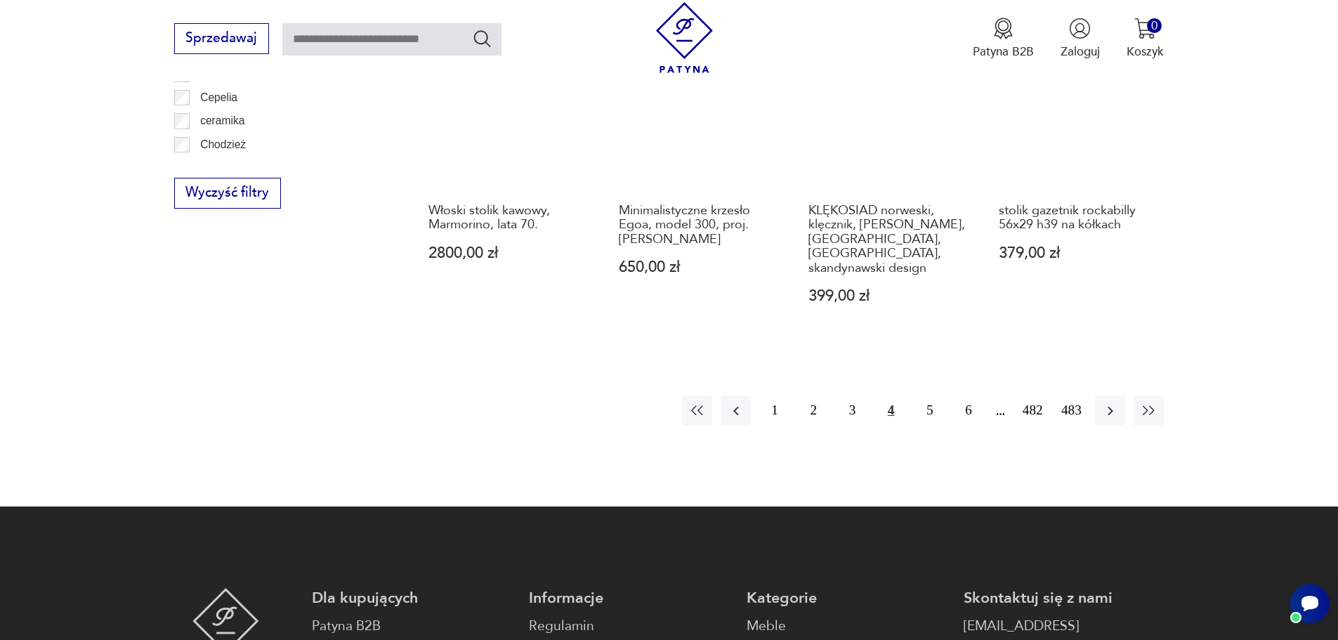
scroll to position [1732, 0]
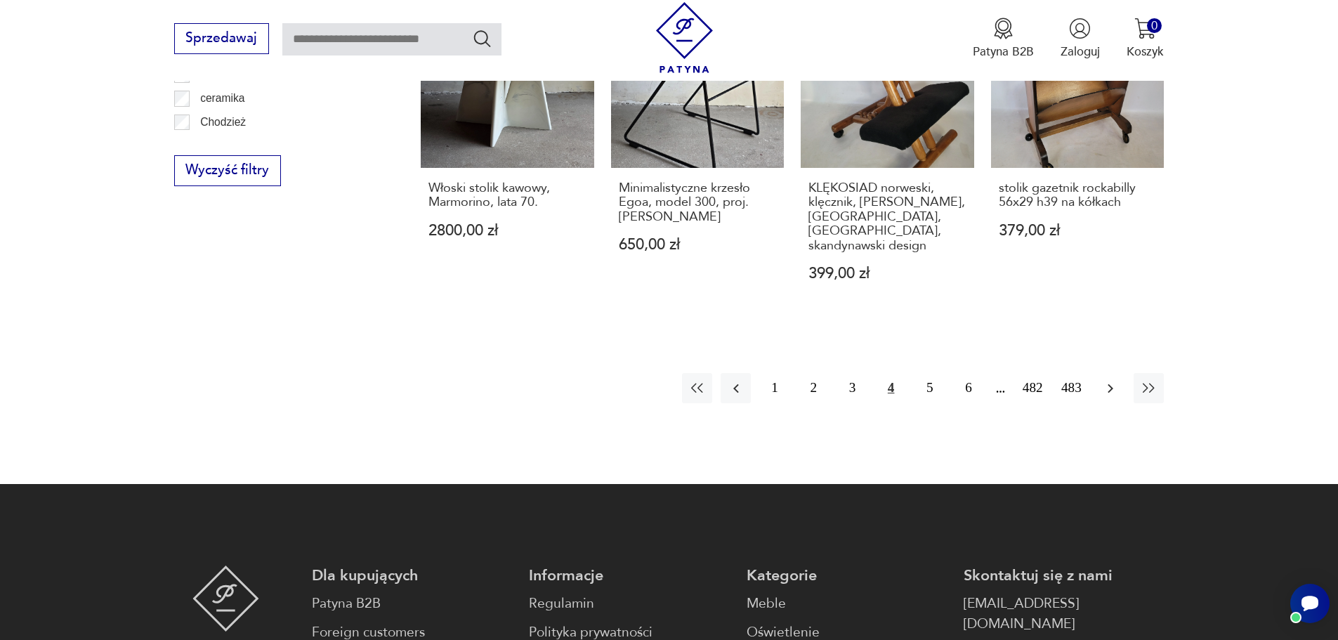
click at [1105, 373] on button "button" at bounding box center [1110, 388] width 30 height 30
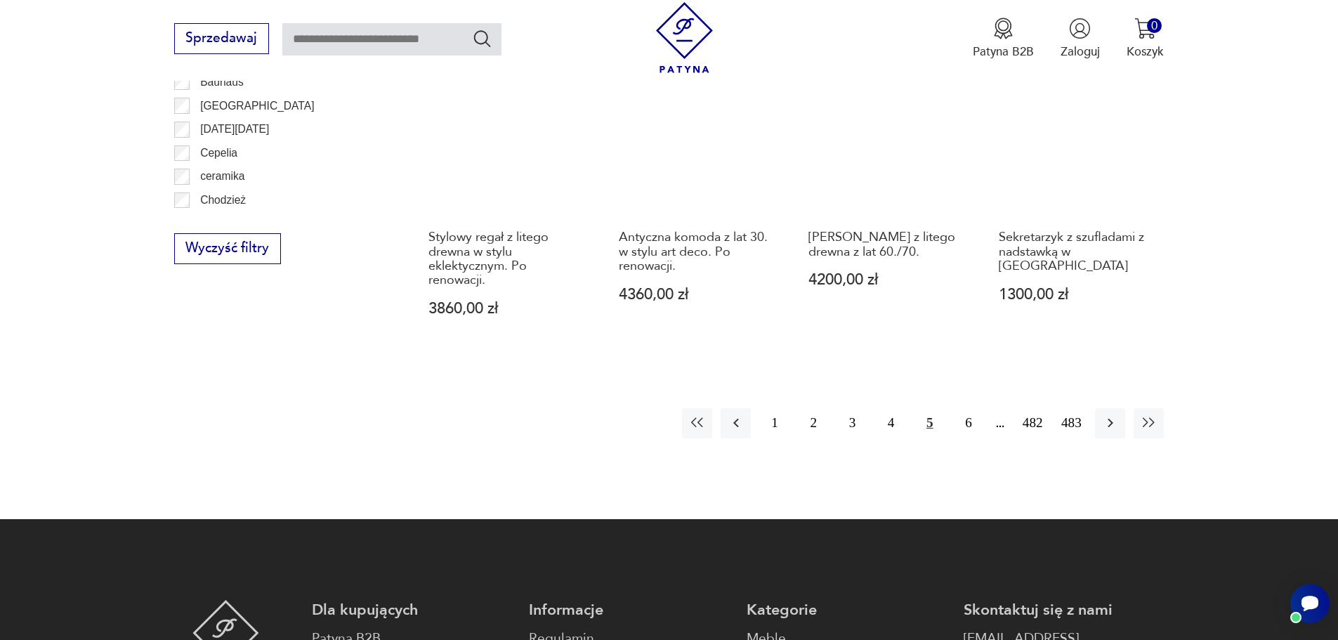
scroll to position [1662, 0]
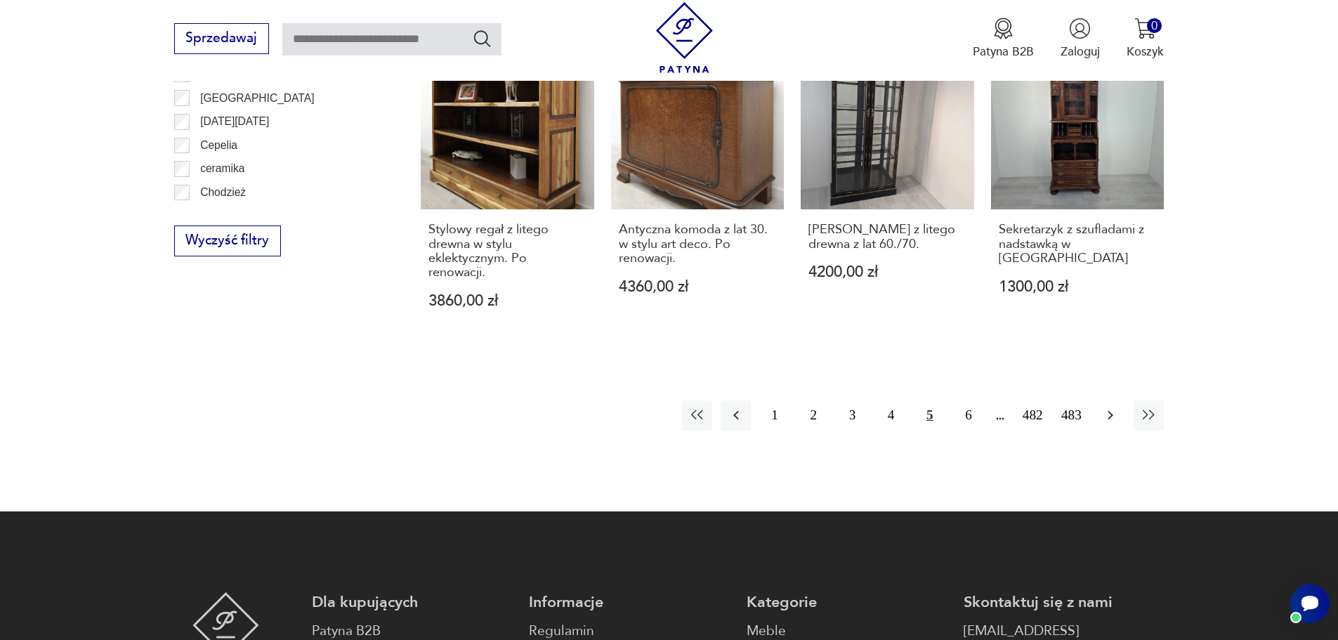
click at [1111, 407] on icon "button" at bounding box center [1110, 415] width 17 height 17
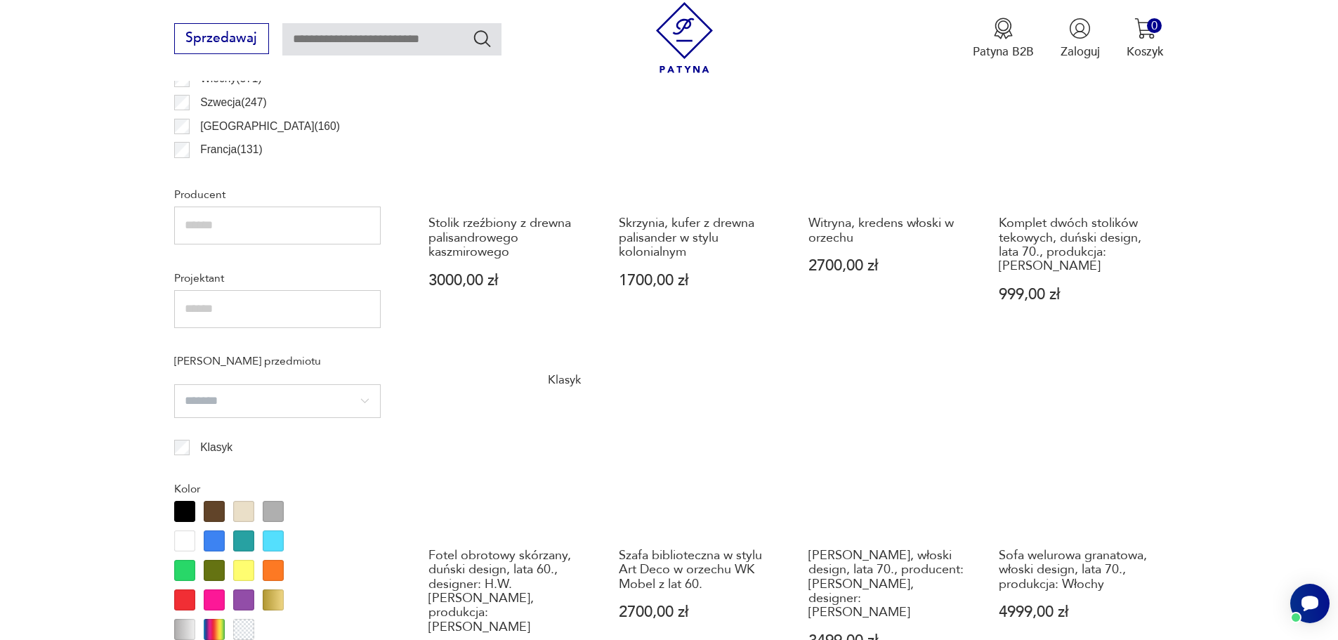
scroll to position [1100, 0]
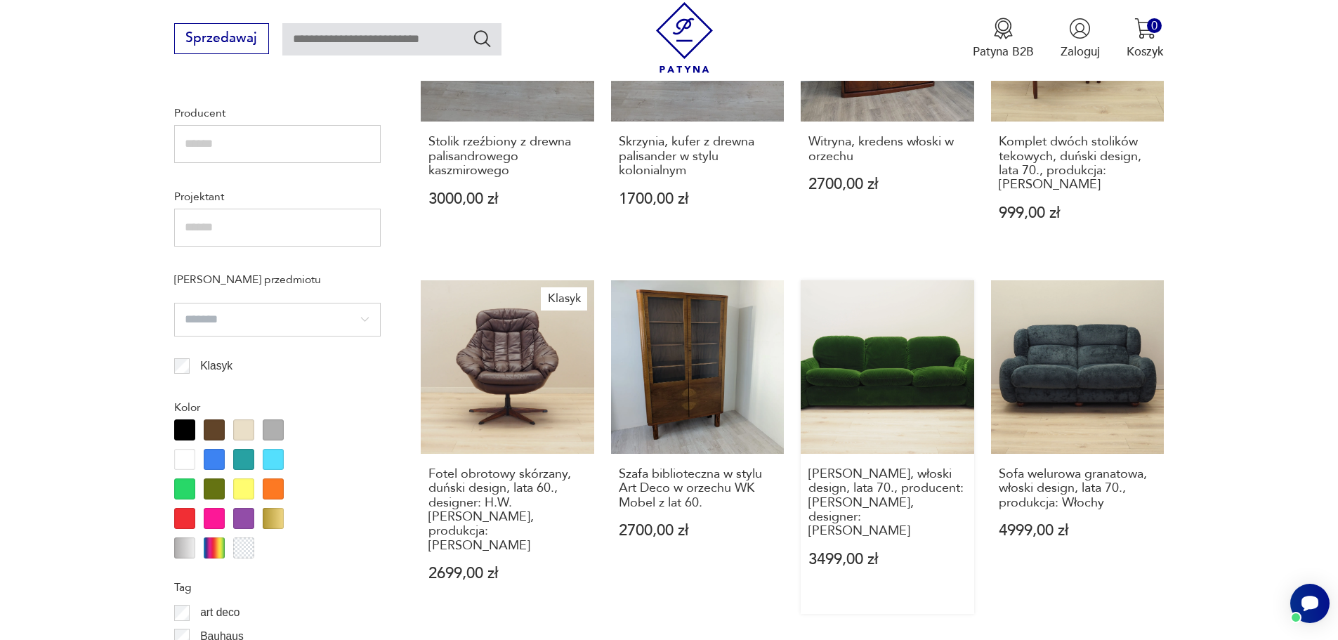
click at [919, 377] on link "[PERSON_NAME] zielona, włoski design, lata 70., producent: [PERSON_NAME], desig…" at bounding box center [888, 447] width 174 height 334
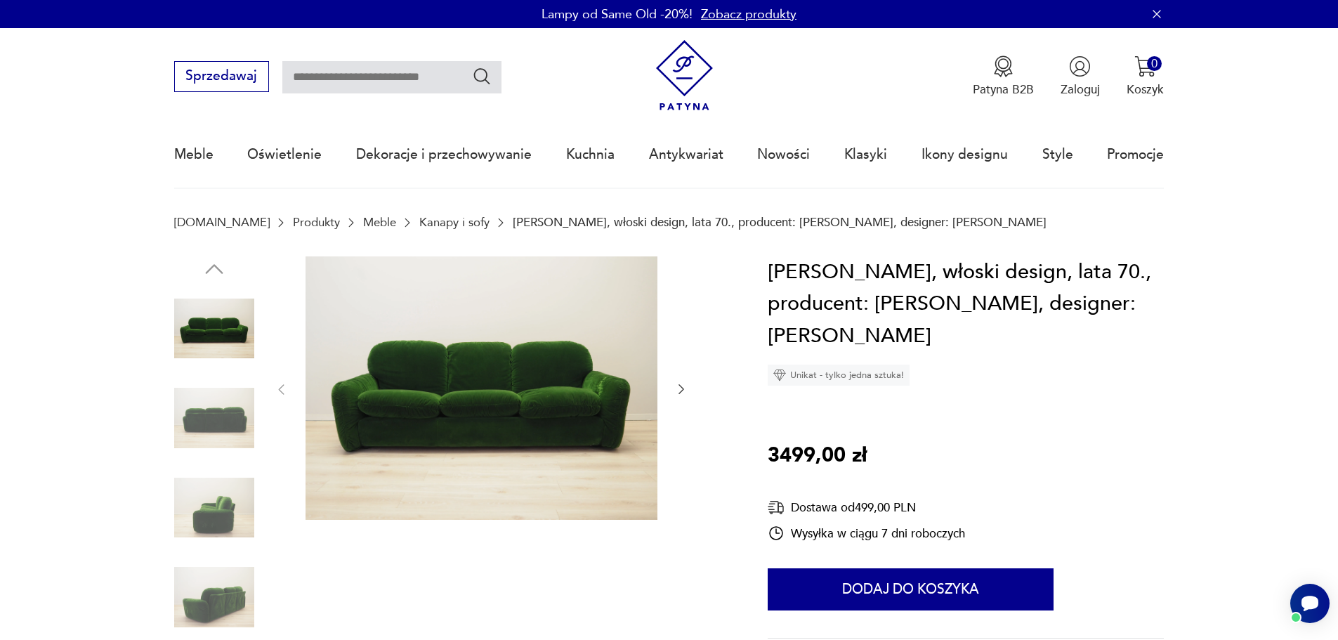
click at [681, 385] on icon "button" at bounding box center [681, 389] width 14 height 14
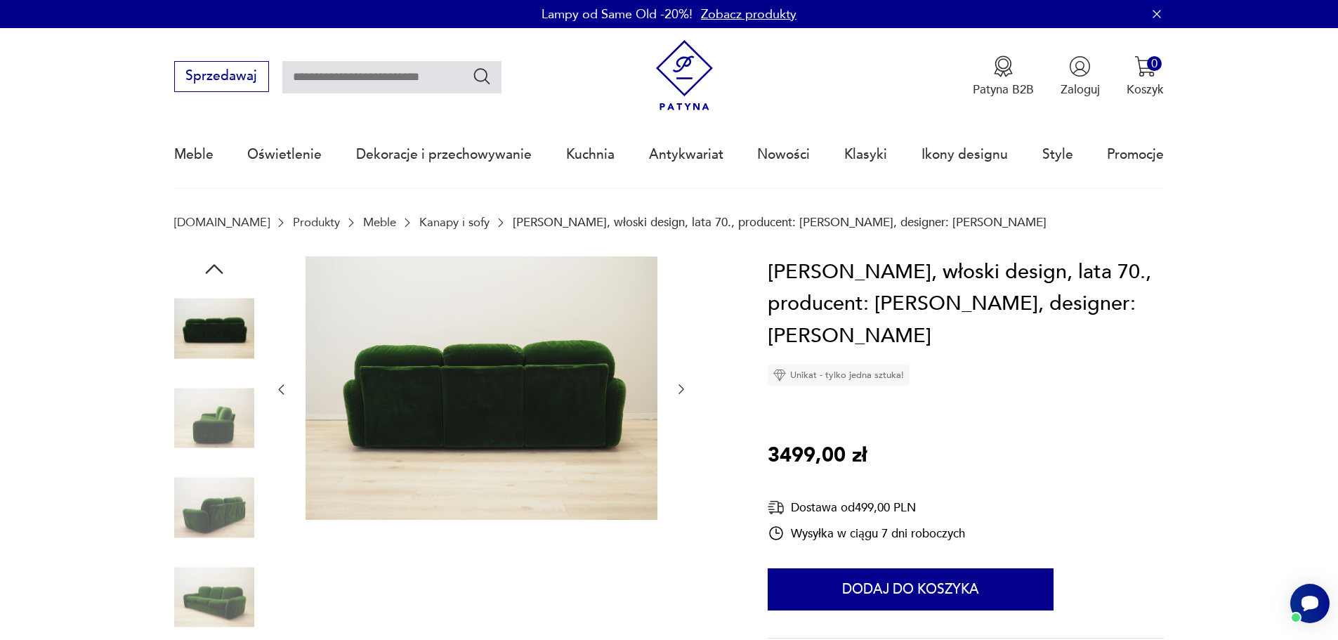
click at [681, 385] on icon "button" at bounding box center [681, 389] width 14 height 14
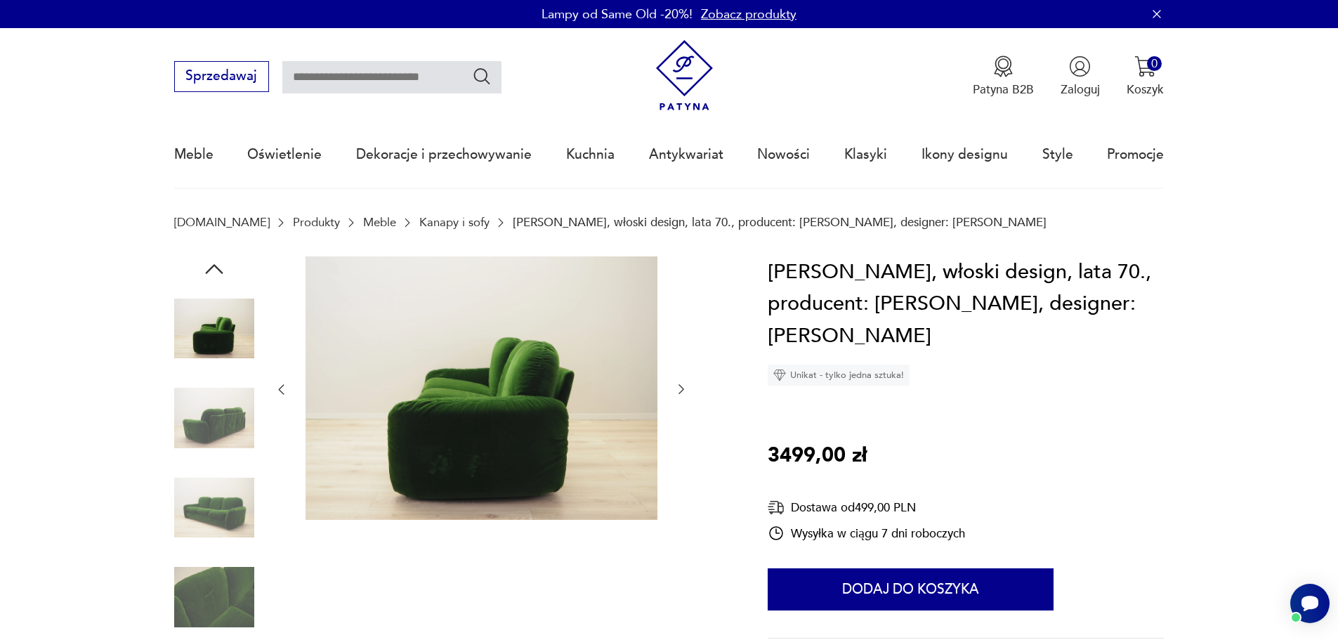
click at [681, 385] on icon "button" at bounding box center [681, 389] width 14 height 14
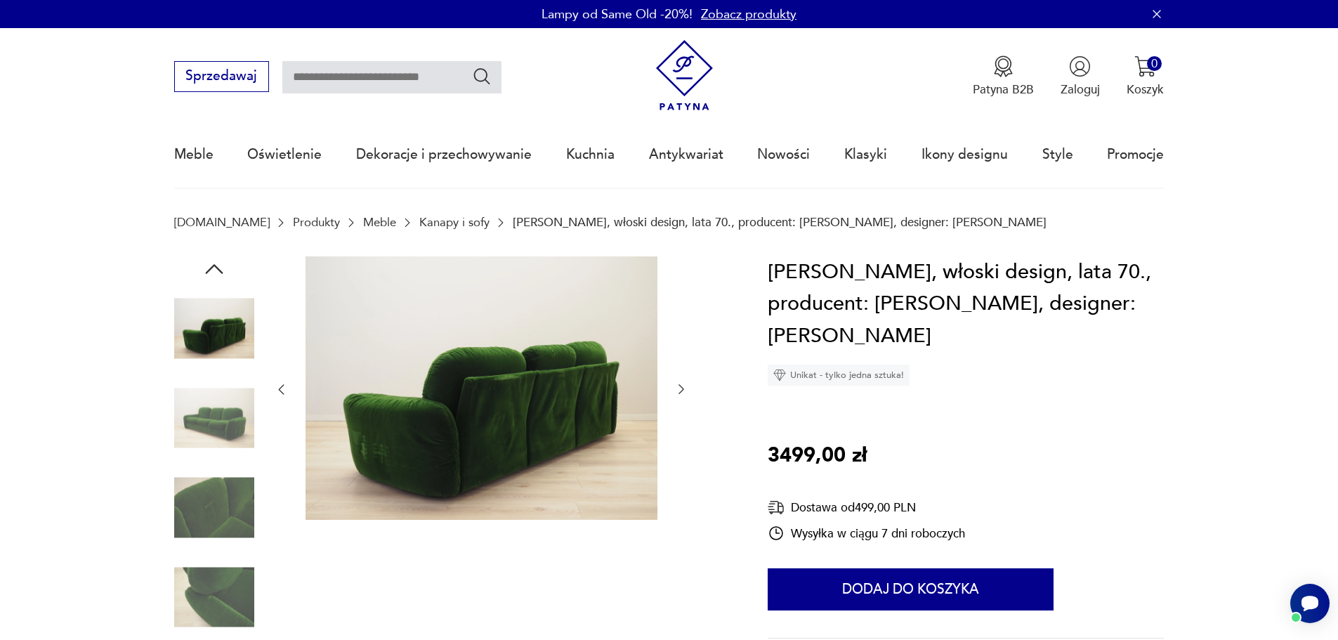
click at [681, 385] on icon "button" at bounding box center [681, 389] width 14 height 14
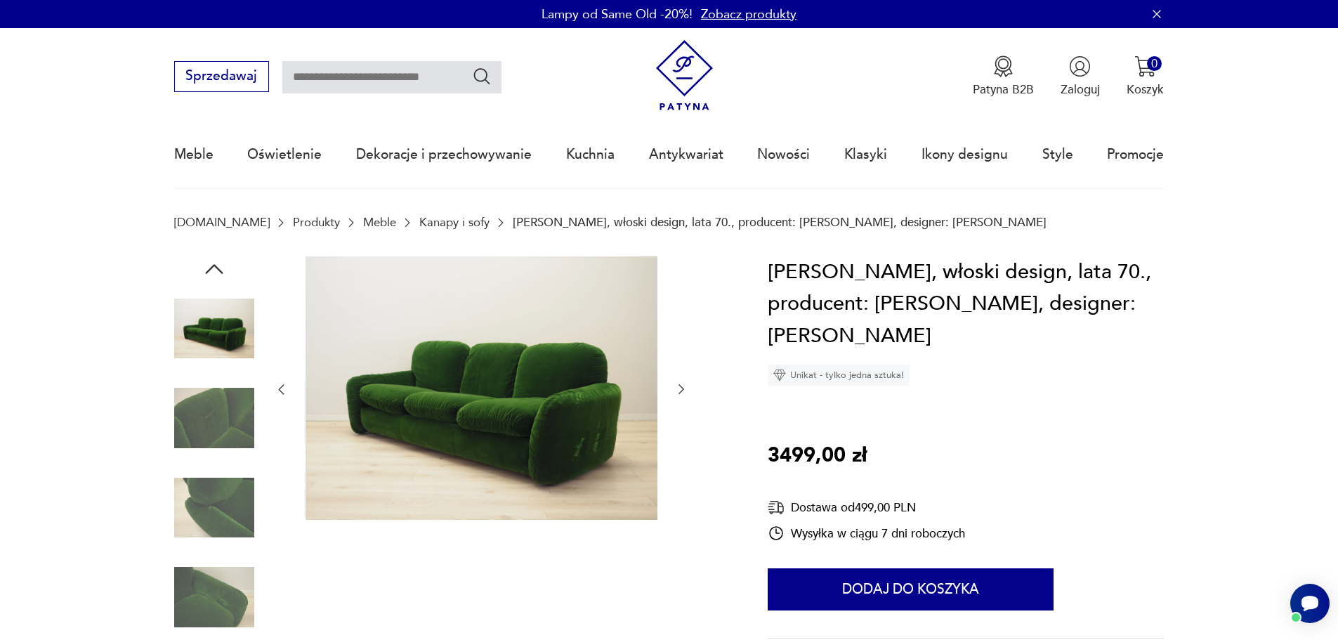
click at [681, 385] on icon "button" at bounding box center [681, 389] width 14 height 14
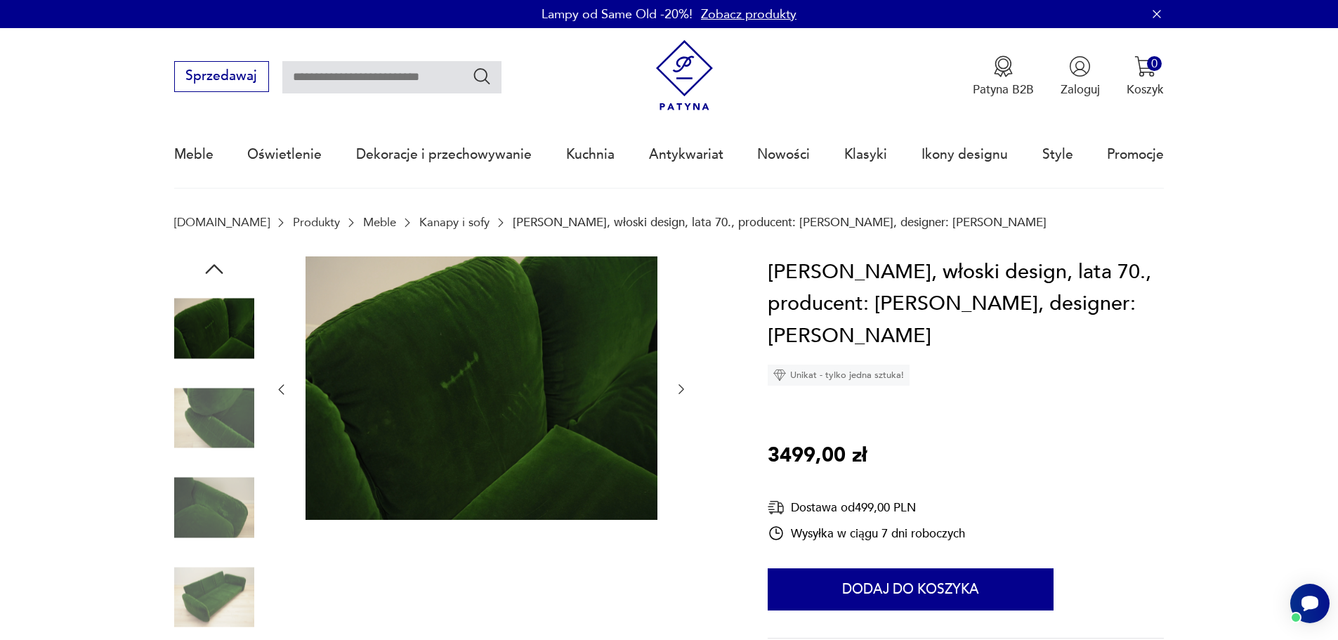
click at [580, 409] on img at bounding box center [482, 388] width 352 height 264
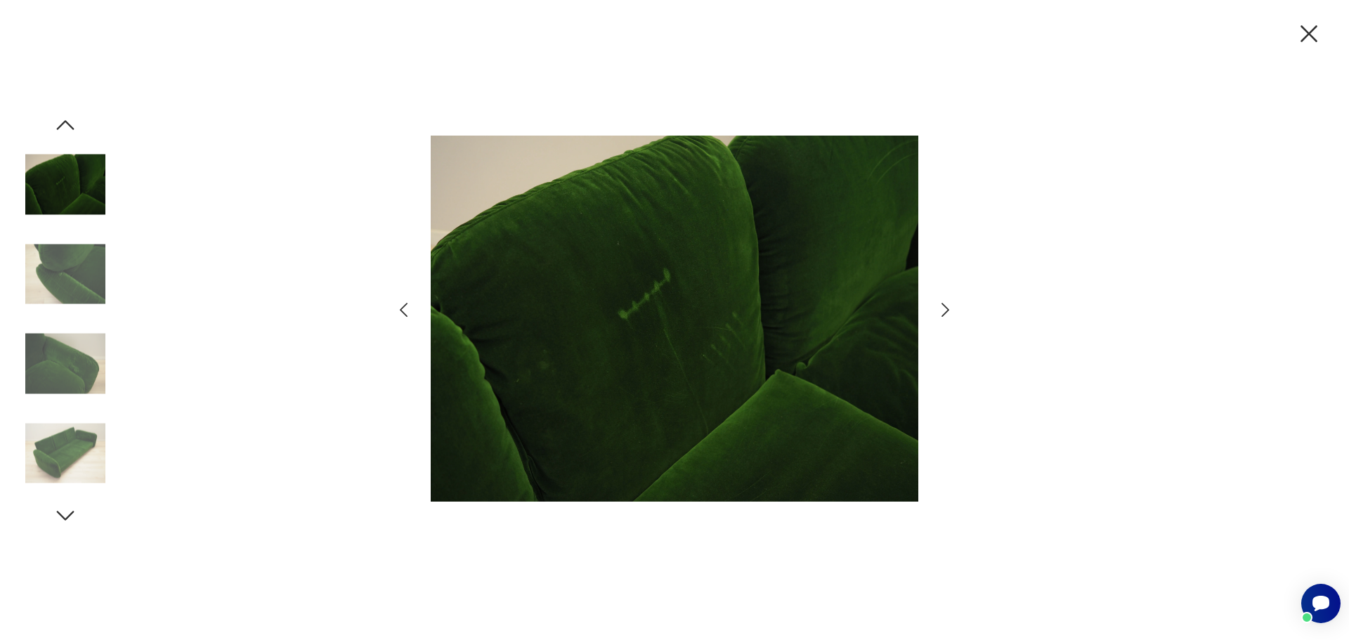
click at [950, 309] on icon "button" at bounding box center [945, 310] width 20 height 20
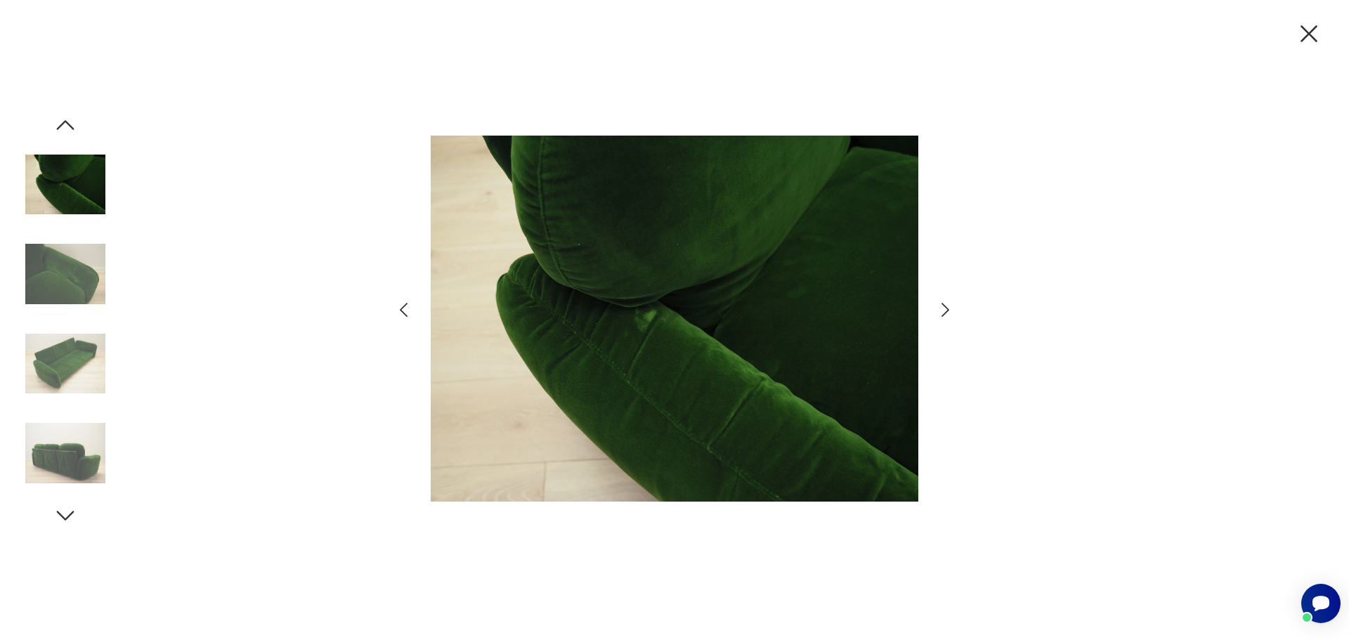
click at [950, 309] on icon "button" at bounding box center [945, 310] width 20 height 20
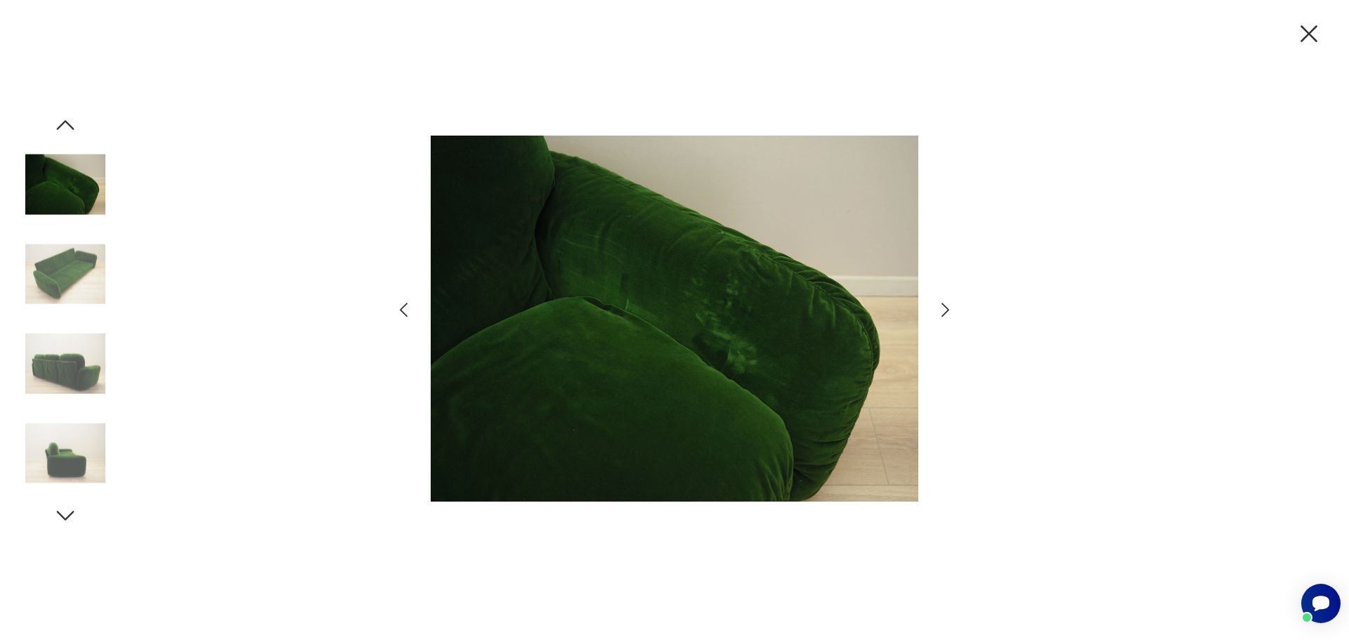
click at [950, 309] on icon "button" at bounding box center [945, 310] width 20 height 20
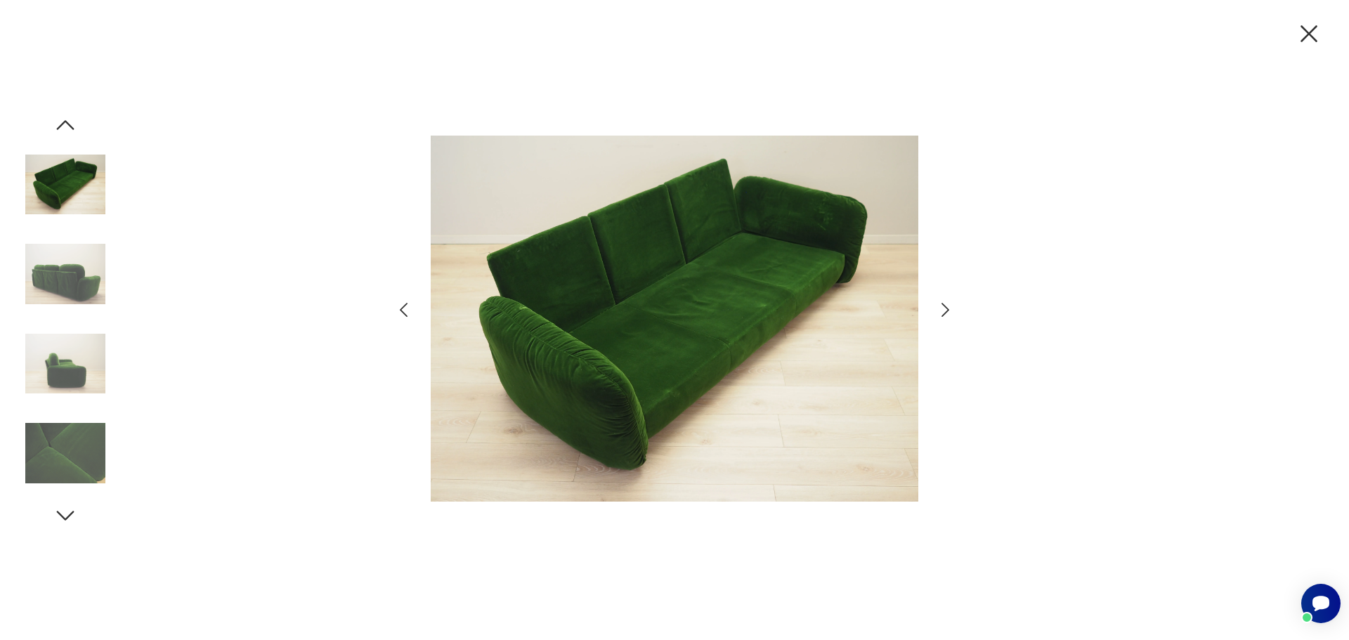
click at [950, 309] on icon "button" at bounding box center [945, 310] width 20 height 20
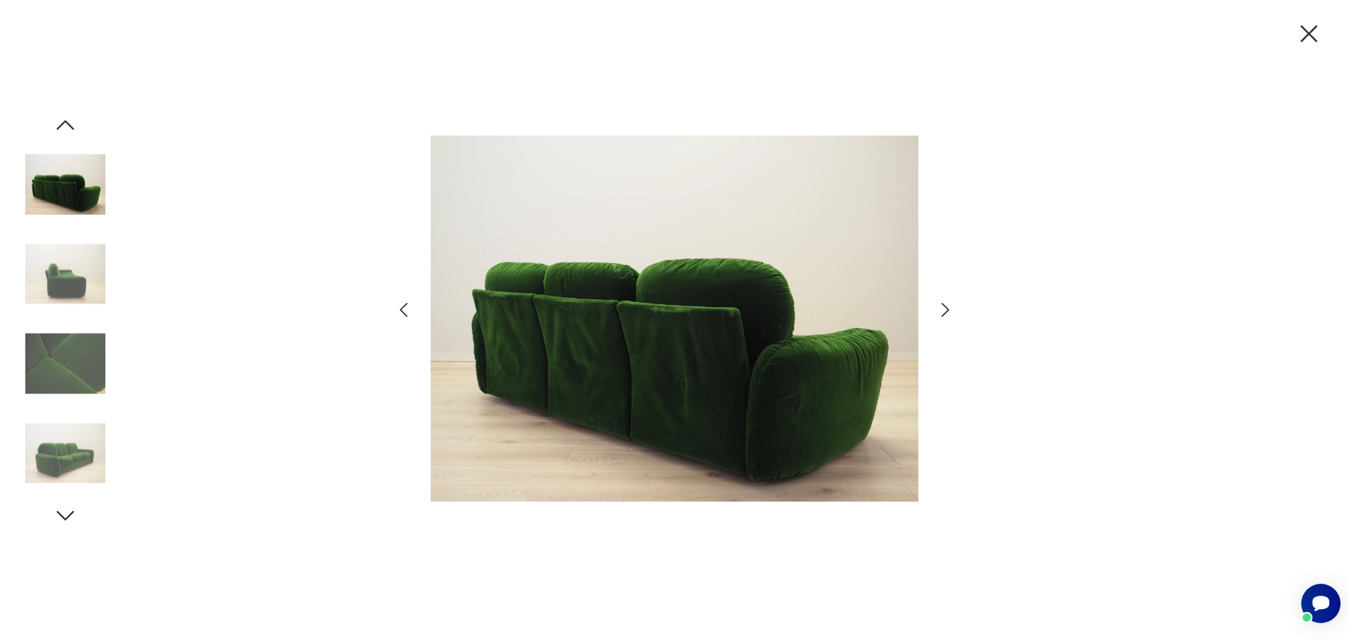
click at [950, 309] on icon "button" at bounding box center [945, 310] width 20 height 20
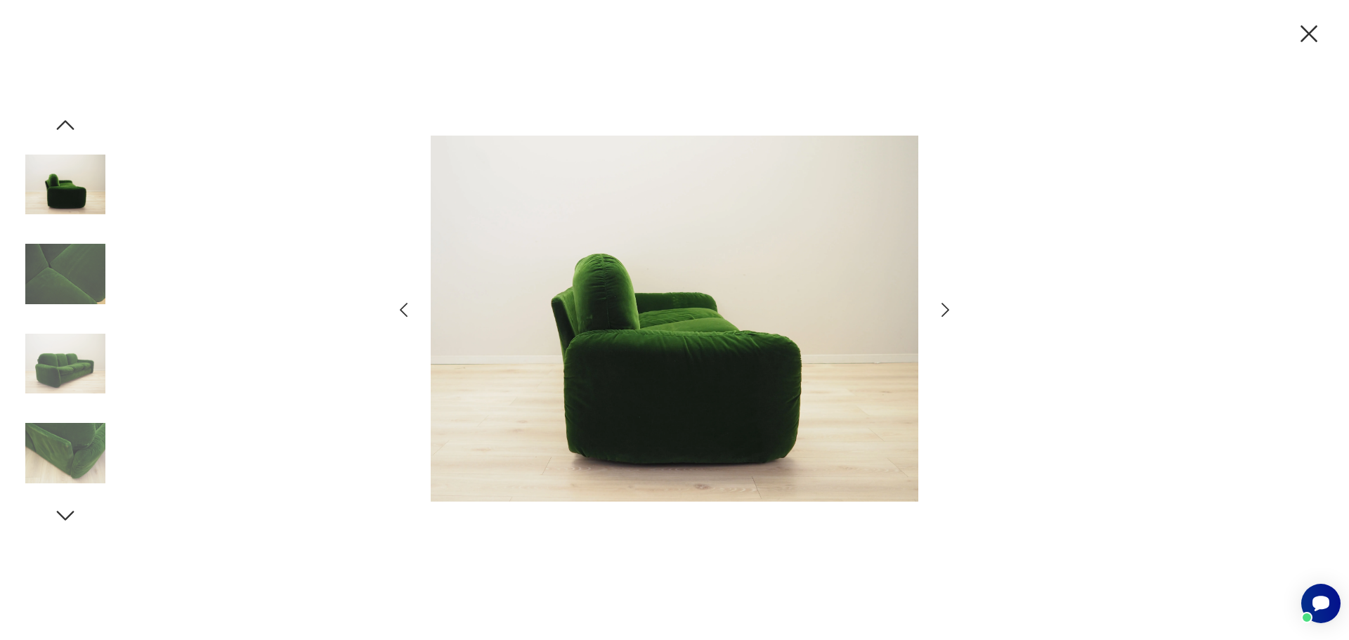
click at [1314, 34] on icon "button" at bounding box center [1309, 34] width 30 height 30
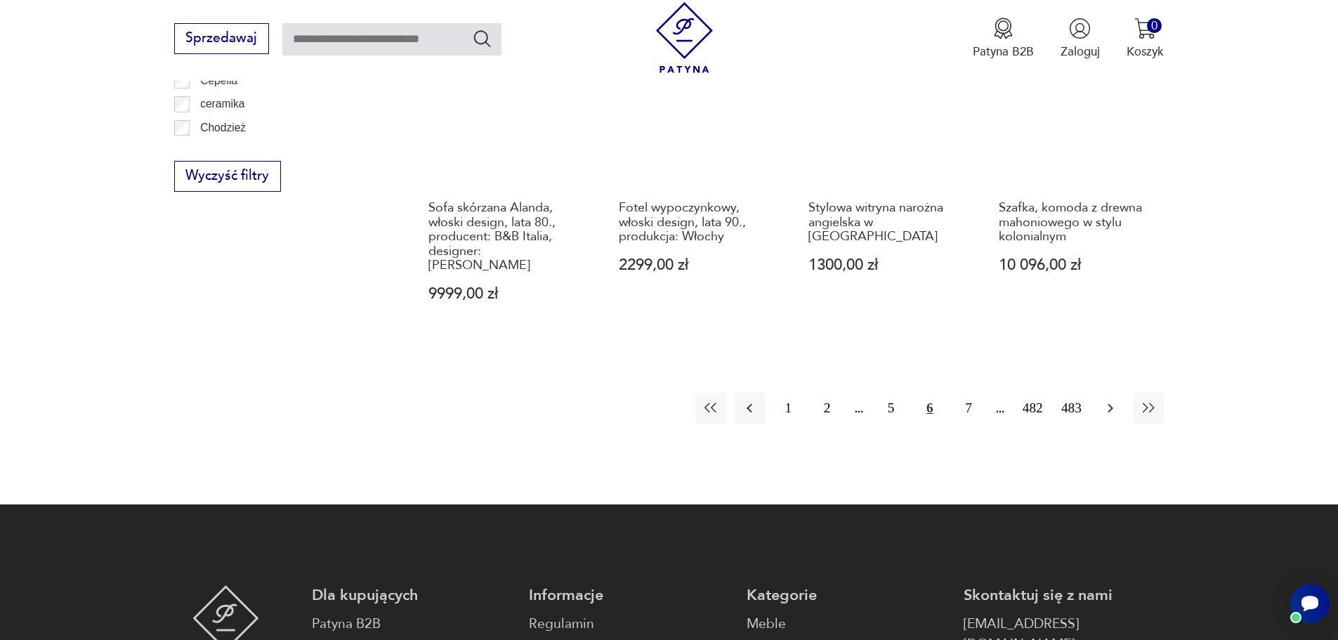
scroll to position [1748, 0]
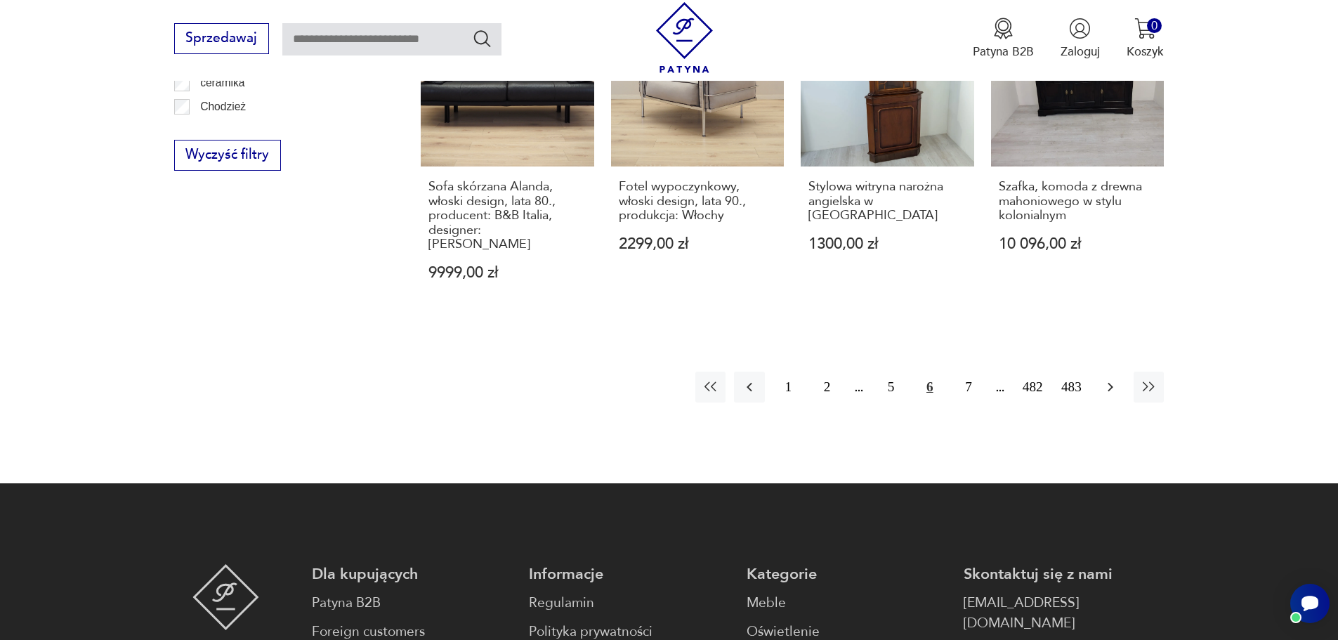
click at [1114, 379] on icon "button" at bounding box center [1110, 387] width 17 height 17
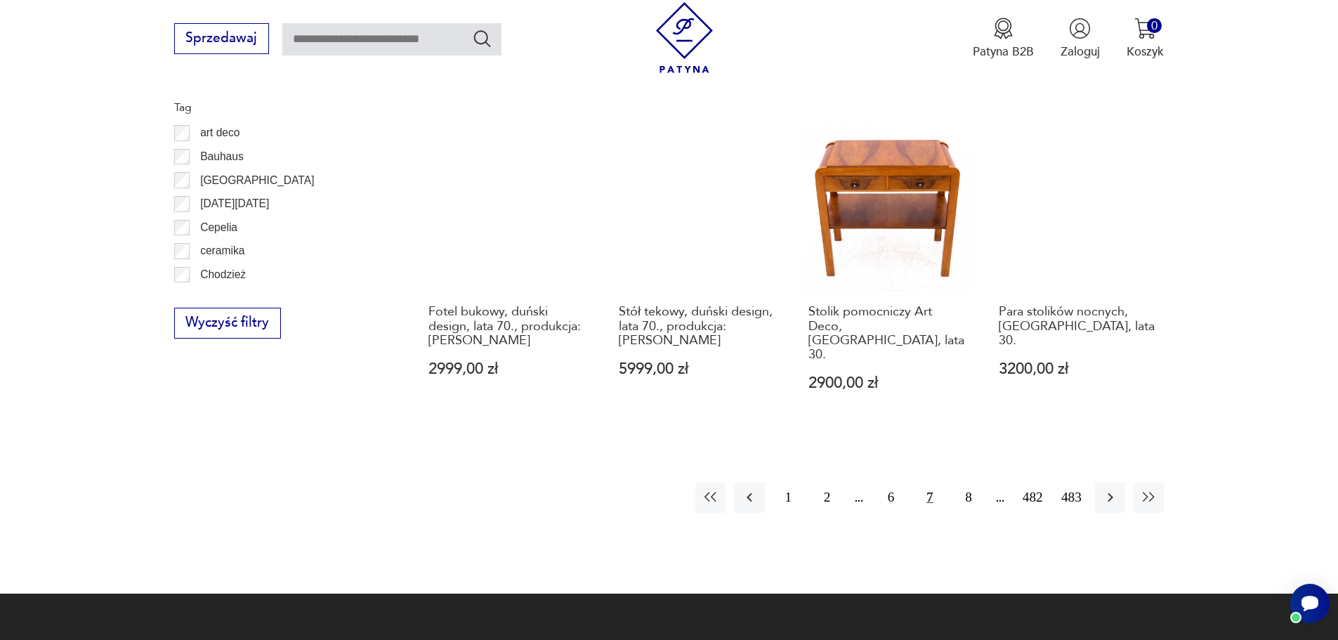
scroll to position [1592, 0]
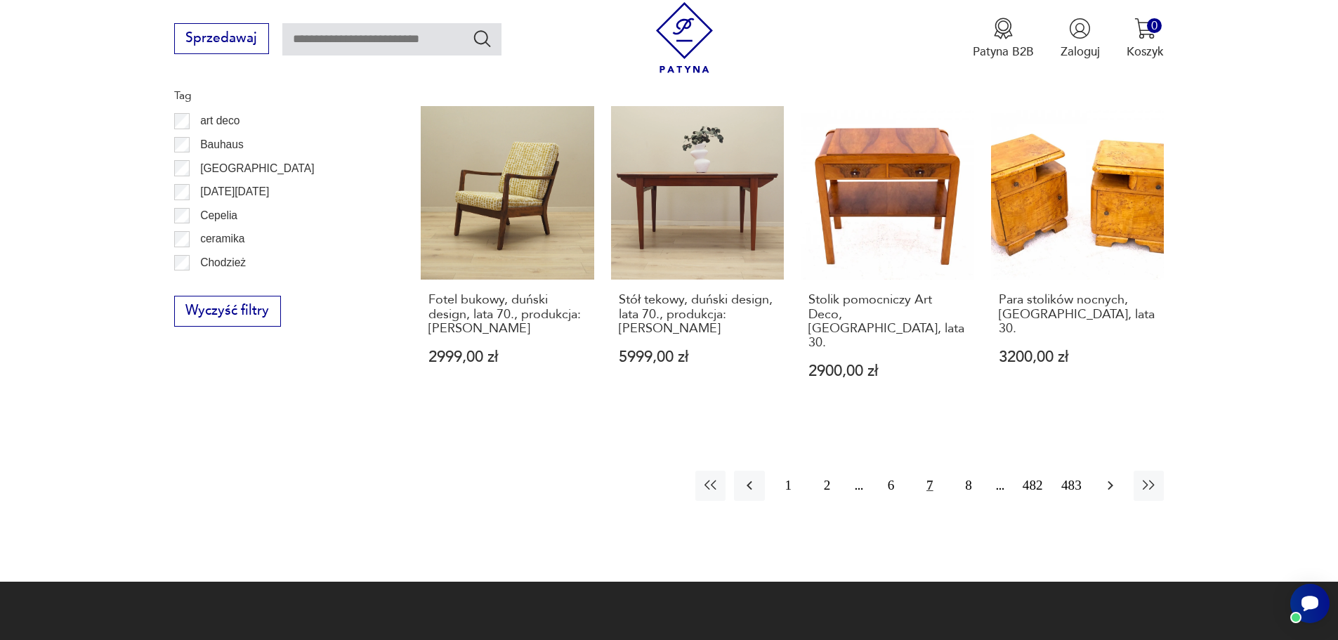
click at [1111, 481] on icon "button" at bounding box center [1111, 485] width 6 height 9
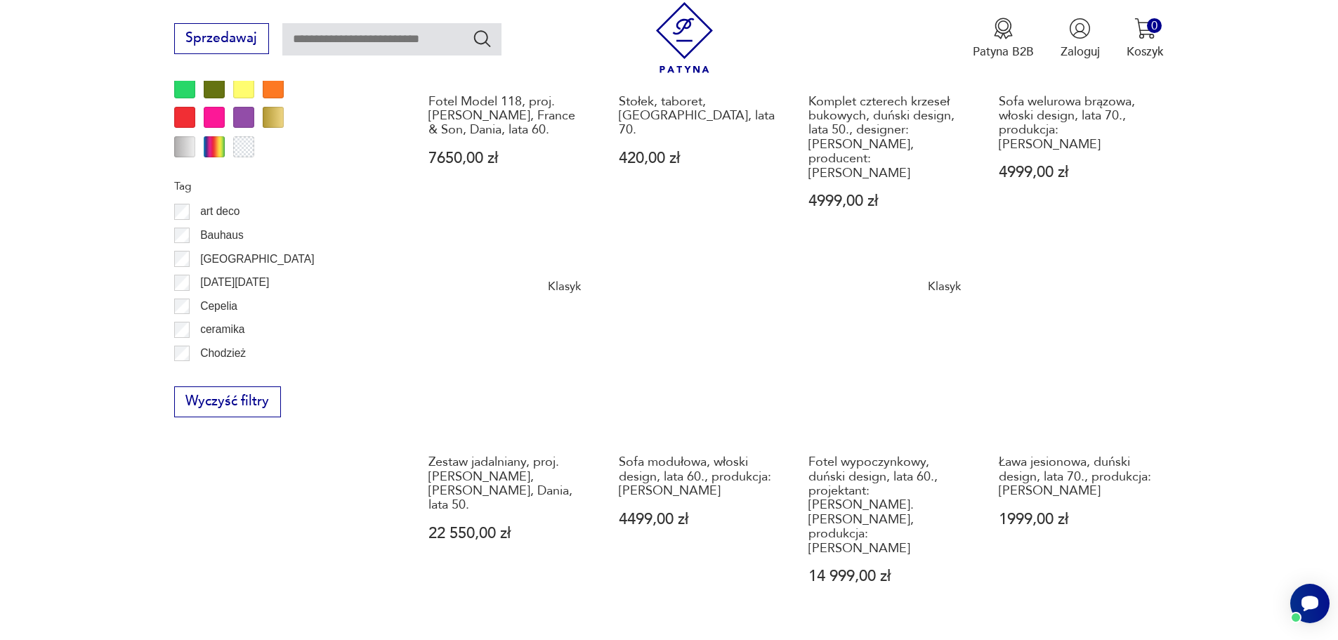
scroll to position [1662, 0]
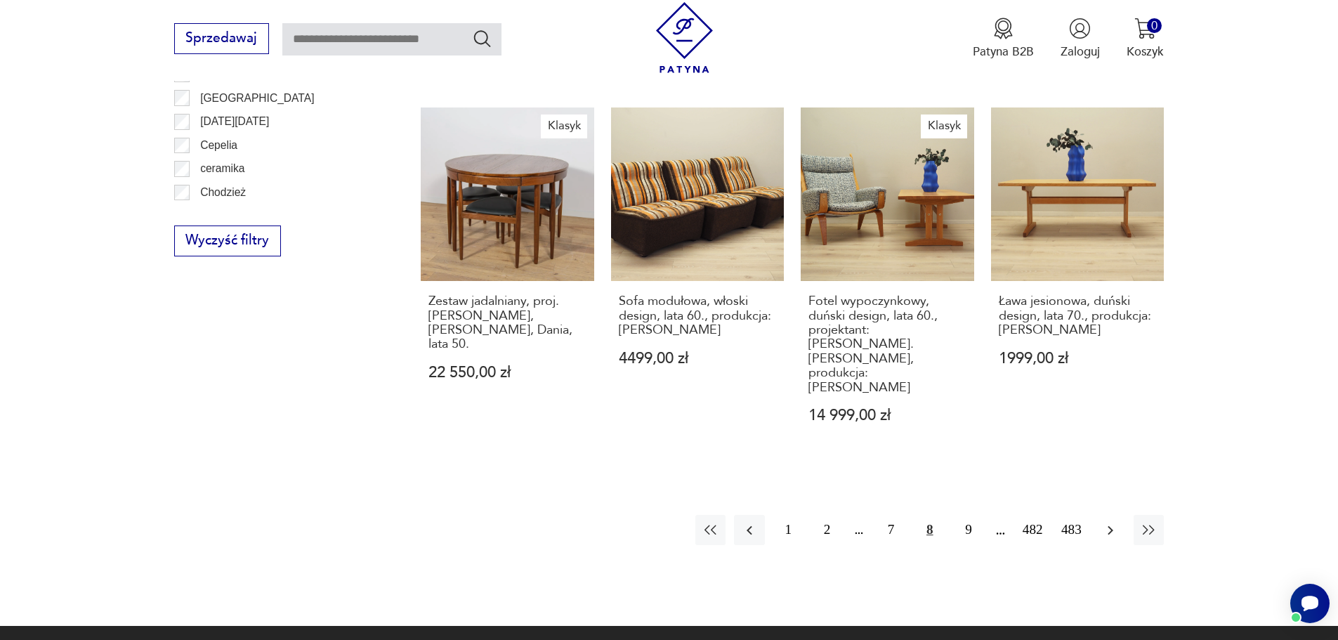
click at [1109, 522] on icon "button" at bounding box center [1110, 530] width 17 height 17
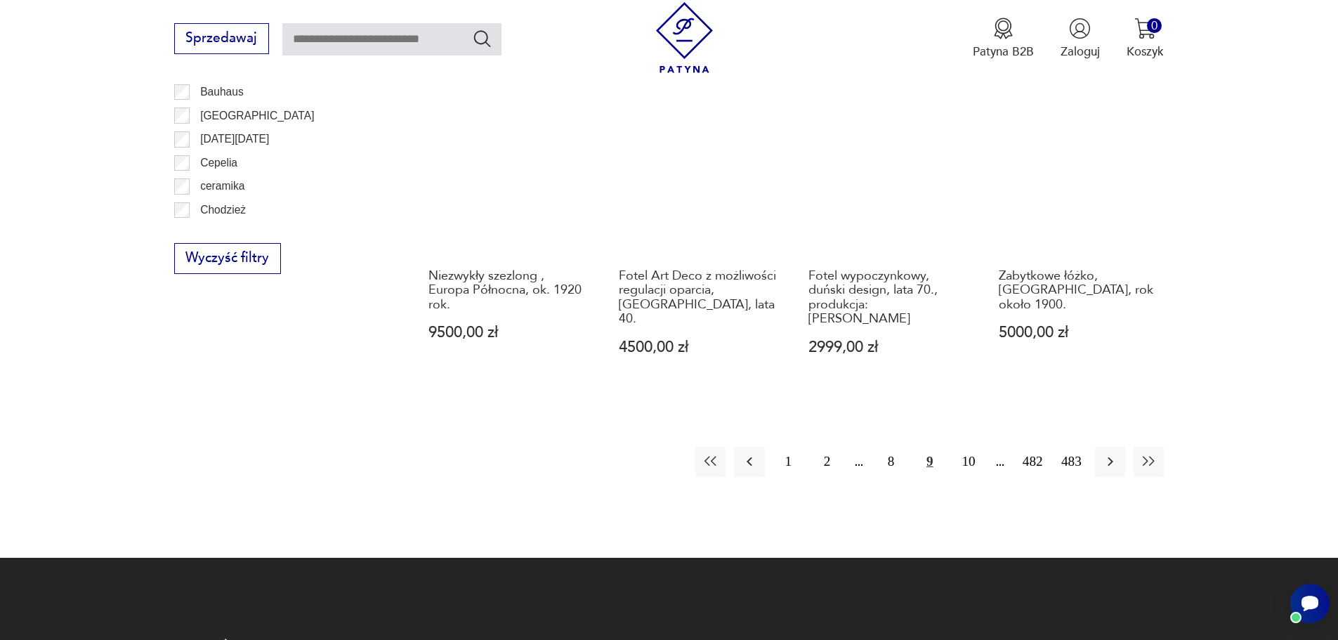
scroll to position [1662, 0]
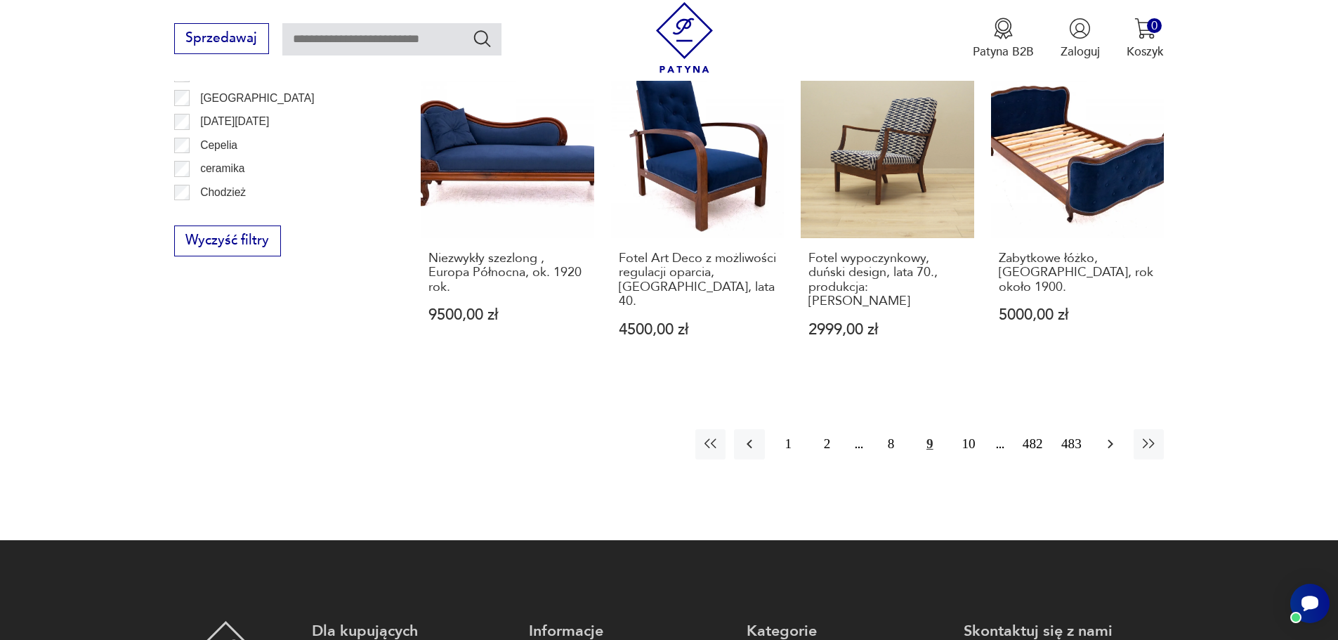
click at [1102, 436] on icon "button" at bounding box center [1110, 444] width 17 height 17
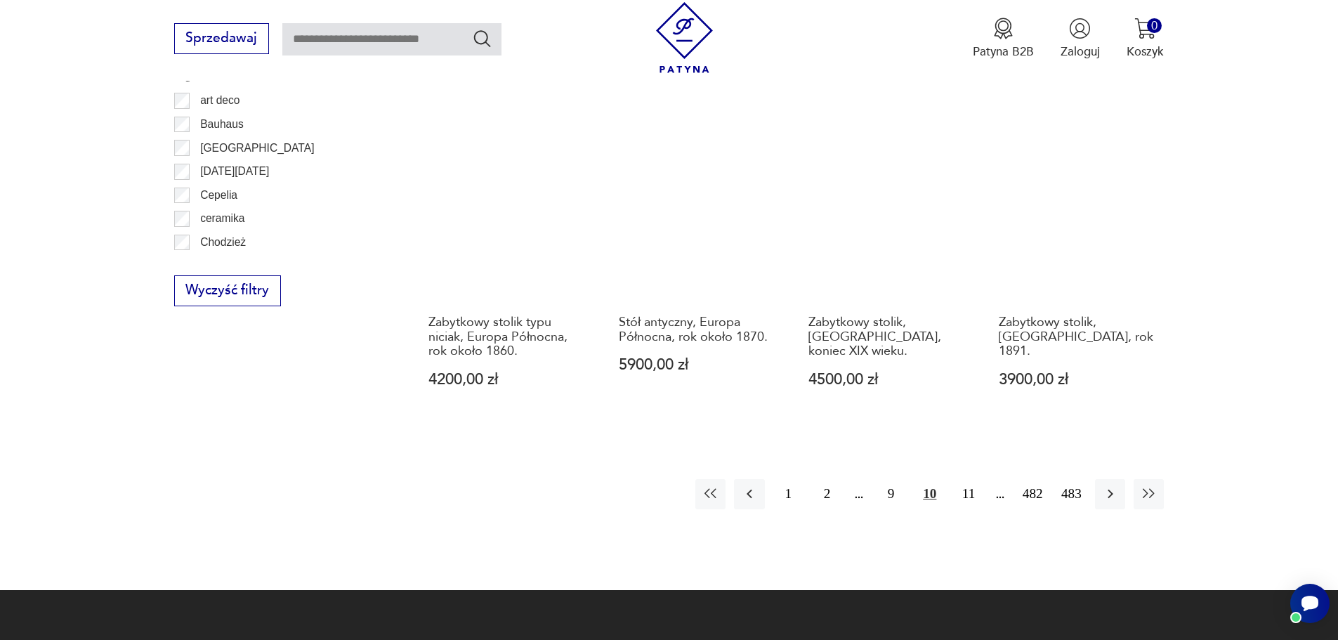
scroll to position [1662, 0]
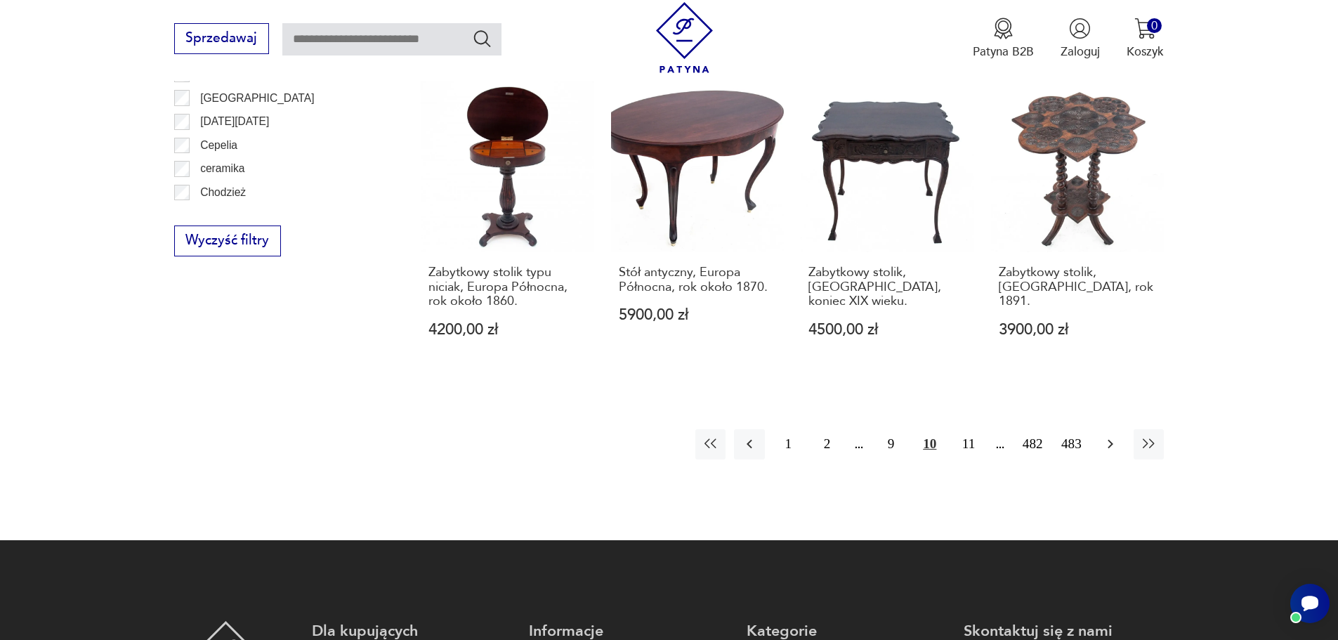
click at [1116, 436] on icon "button" at bounding box center [1110, 444] width 17 height 17
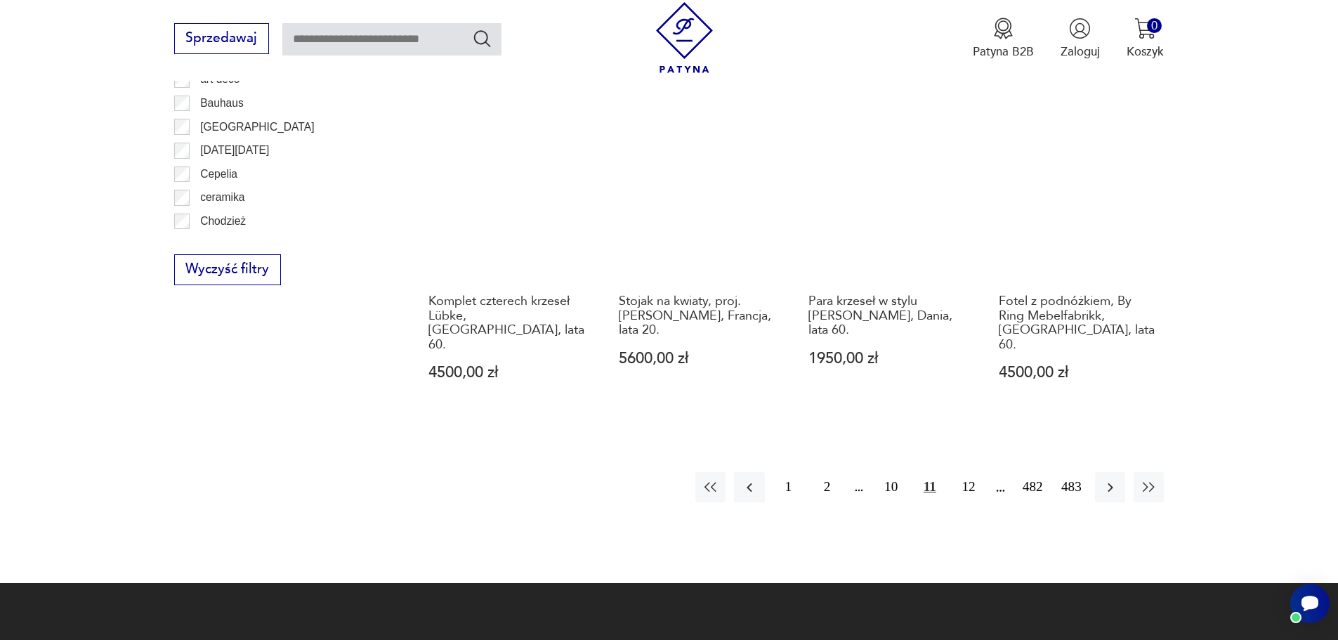
scroll to position [1662, 0]
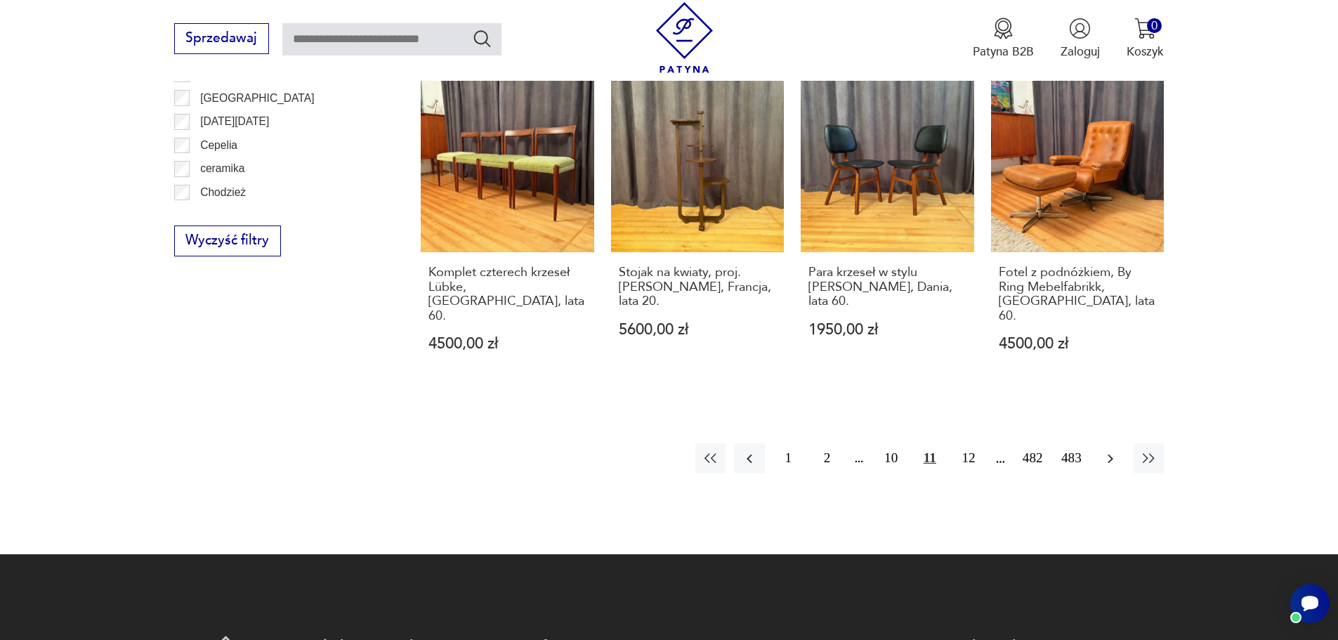
click at [1110, 450] on icon "button" at bounding box center [1110, 458] width 17 height 17
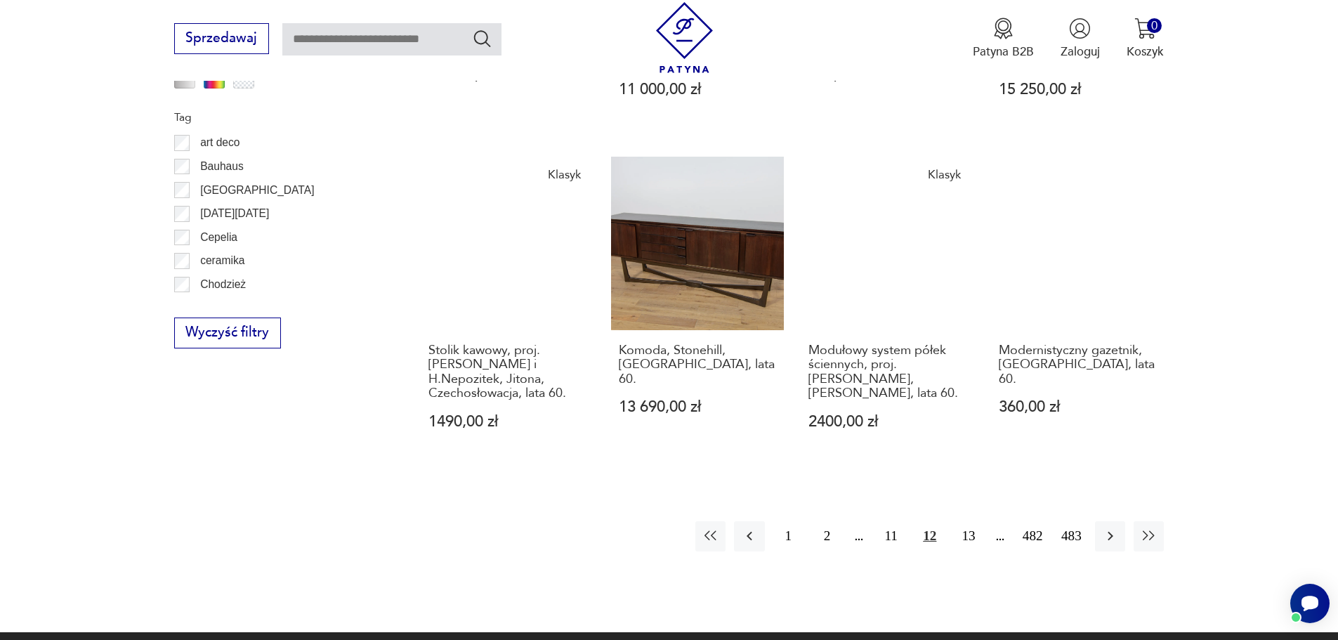
scroll to position [1592, 0]
